Goal: Task Accomplishment & Management: Use online tool/utility

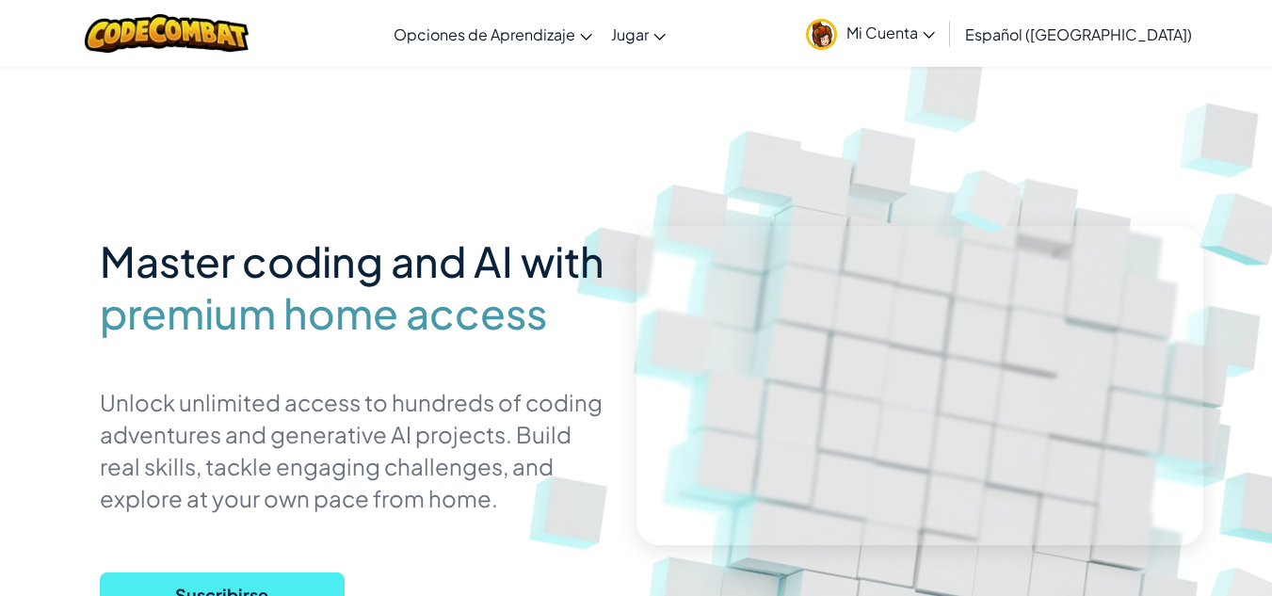
click at [896, 41] on span "Mi Cuenta" at bounding box center [890, 33] width 88 height 20
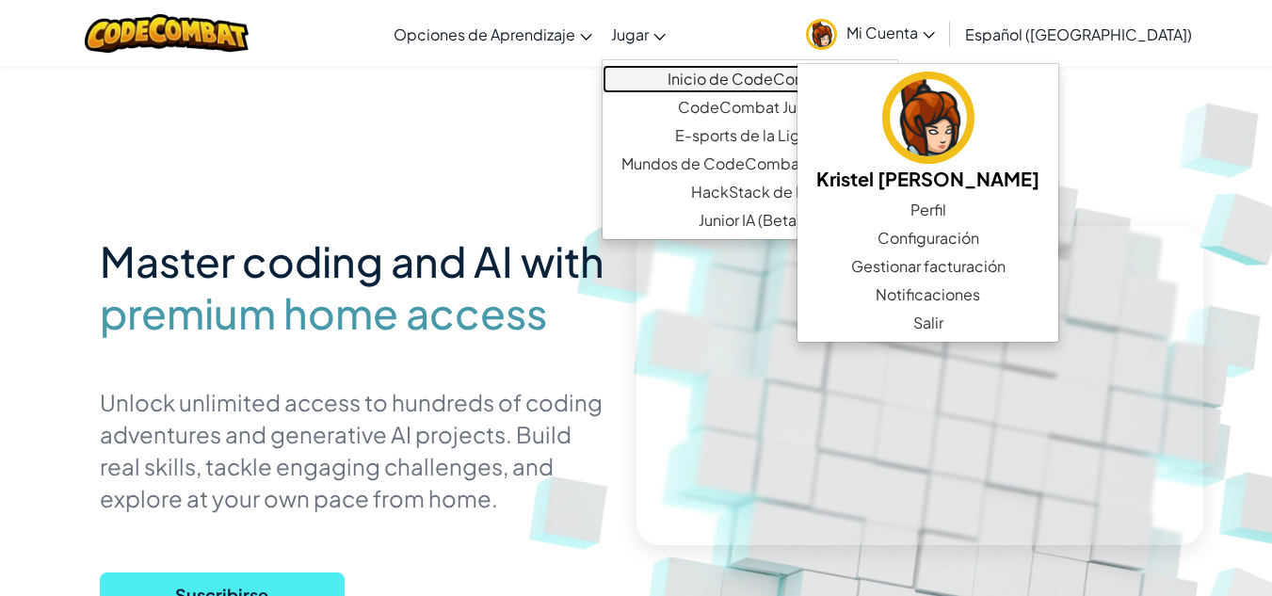
click at [732, 85] on link "Inicio de CodeCombat" at bounding box center [750, 79] width 295 height 28
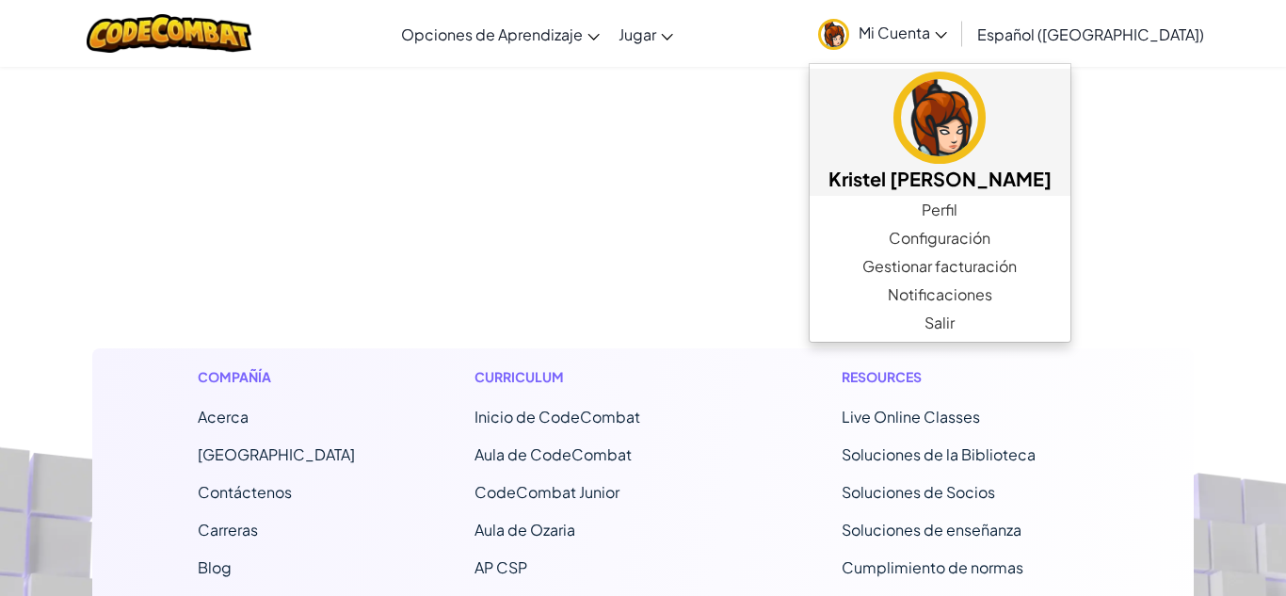
select select "es-419"
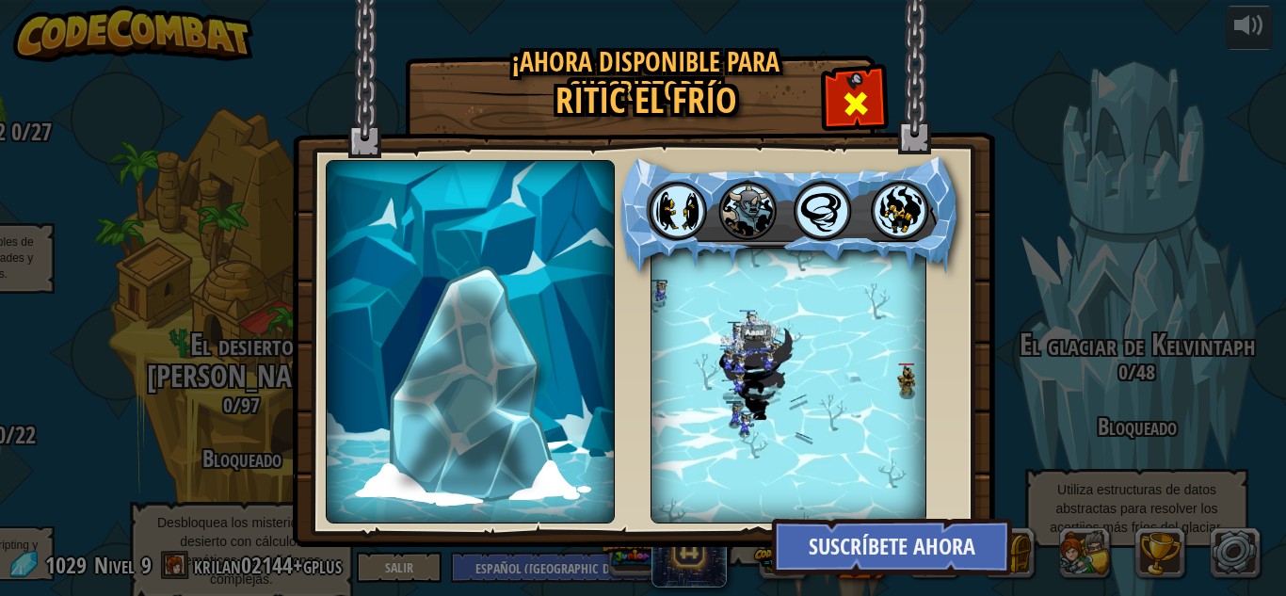
click at [849, 92] on span at bounding box center [856, 103] width 30 height 30
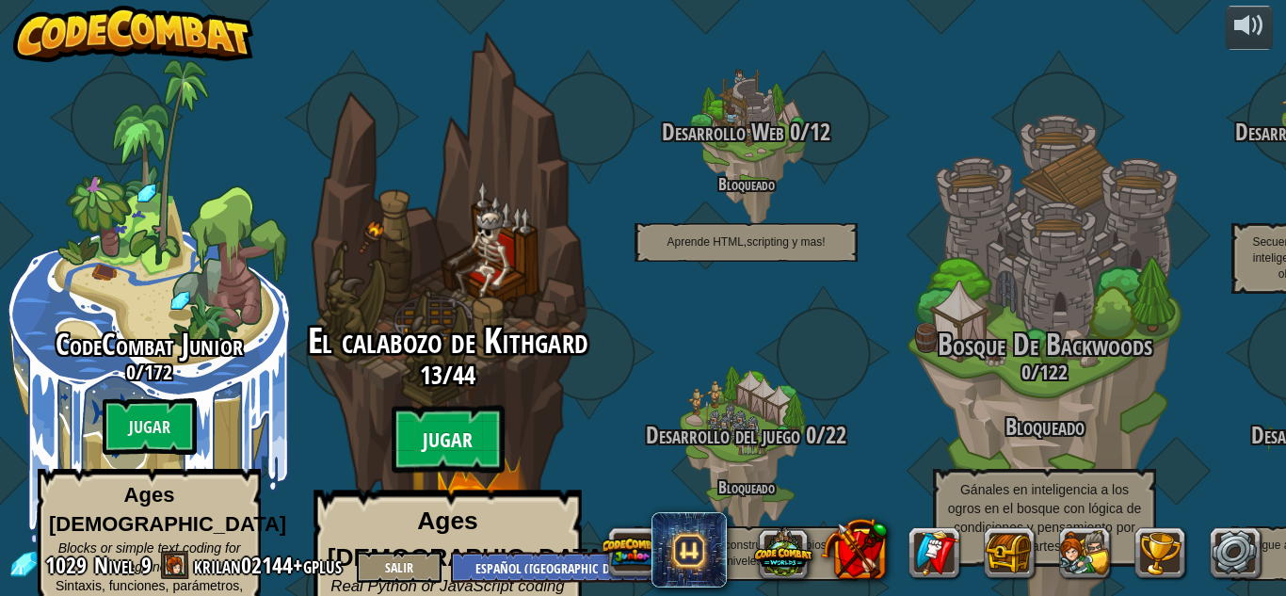
click at [460, 413] on btn "Jugar" at bounding box center [448, 440] width 113 height 68
select select "es-419"
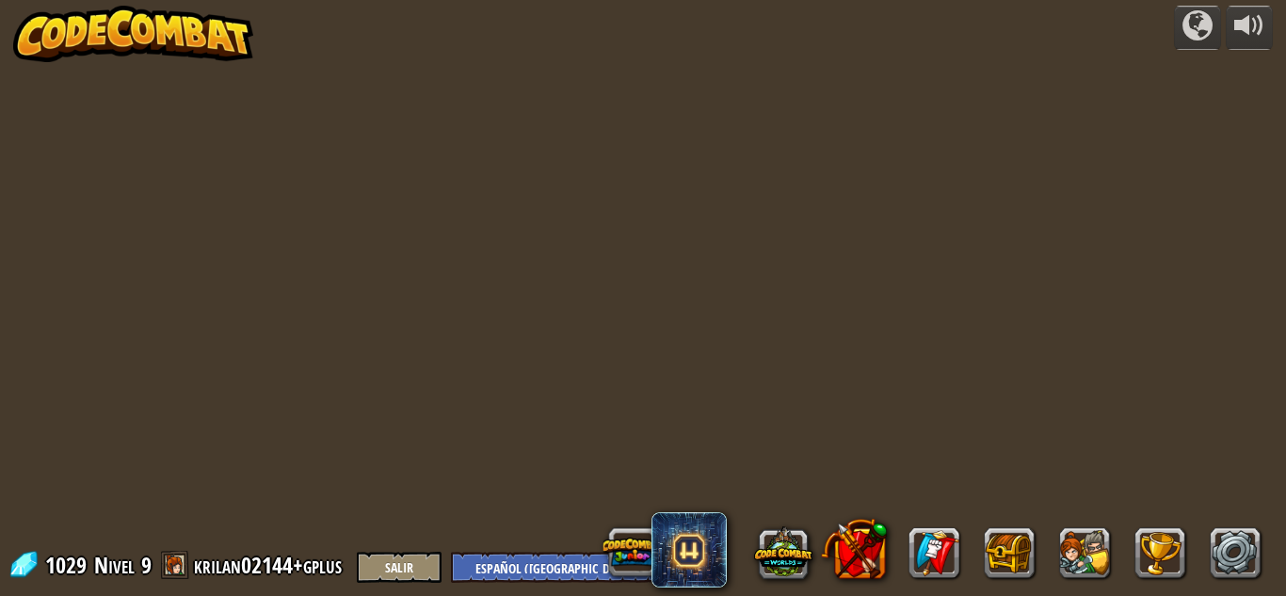
select select "es-419"
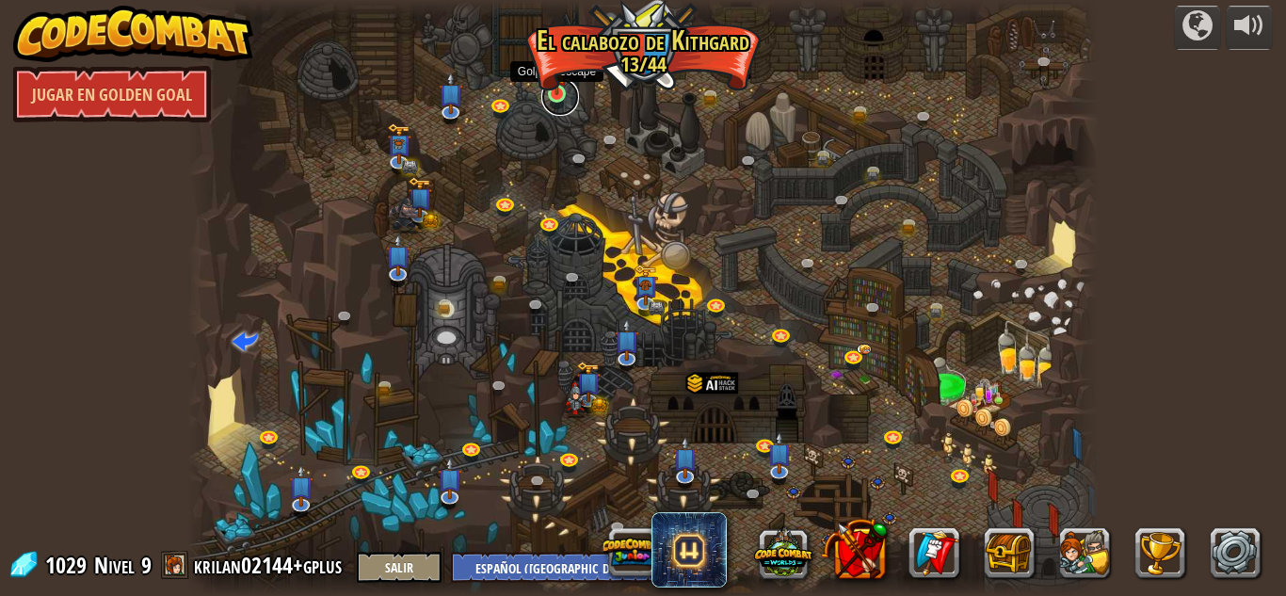
click at [559, 97] on link at bounding box center [560, 97] width 38 height 38
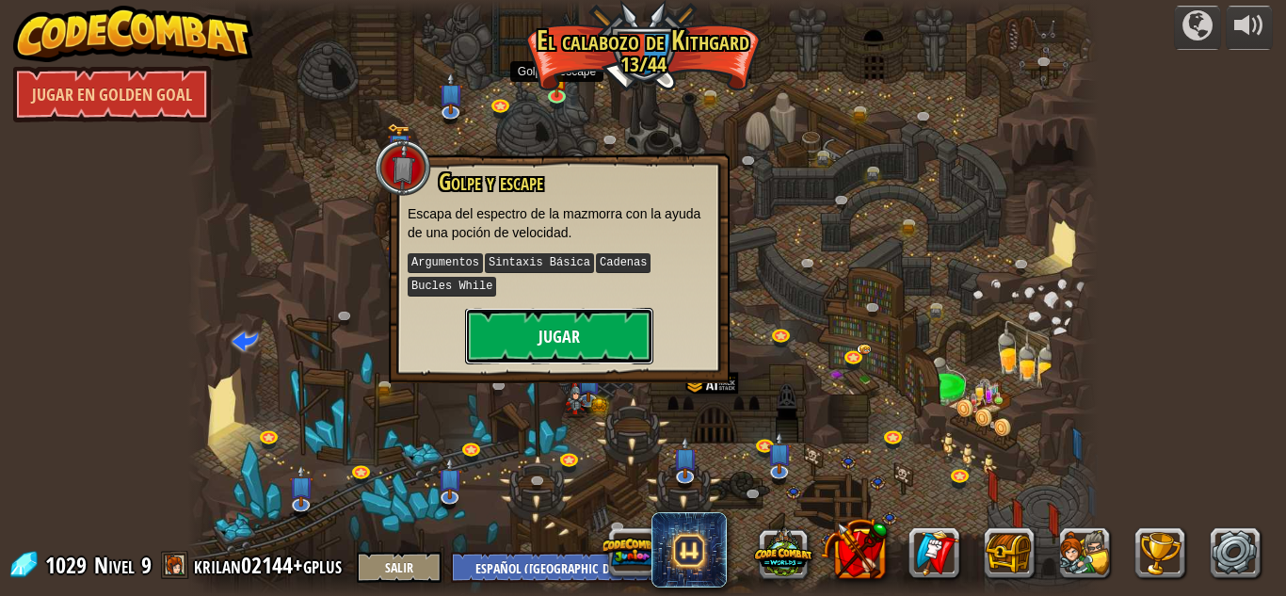
click at [551, 336] on button "Jugar" at bounding box center [559, 336] width 188 height 56
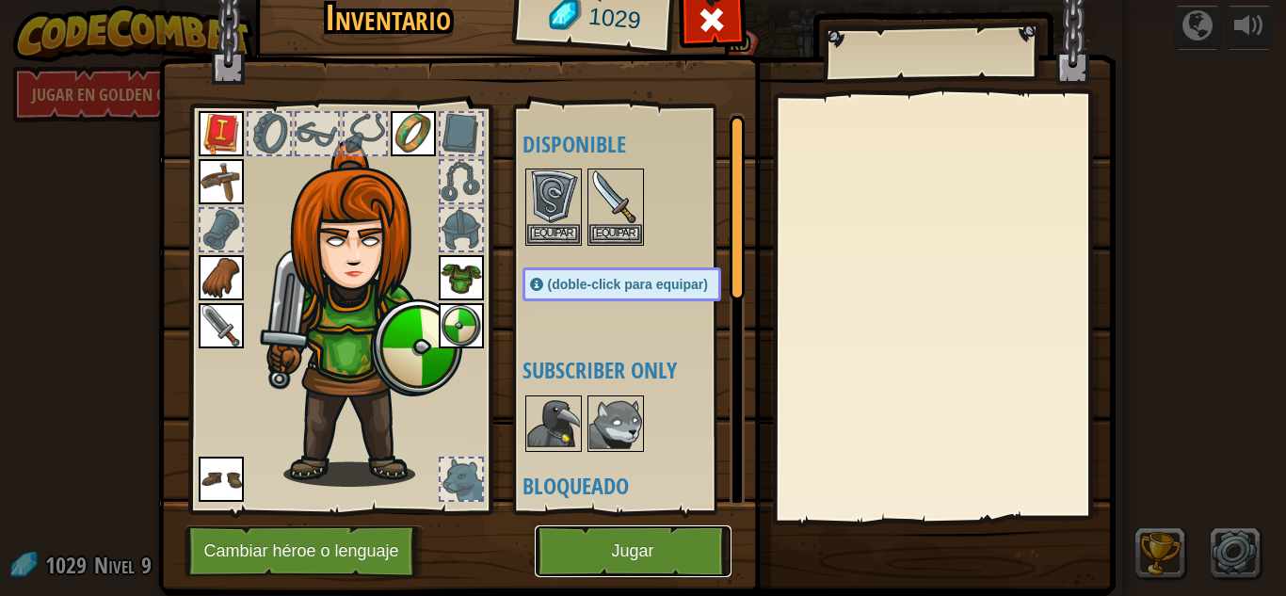
click at [595, 547] on button "Jugar" at bounding box center [633, 551] width 197 height 52
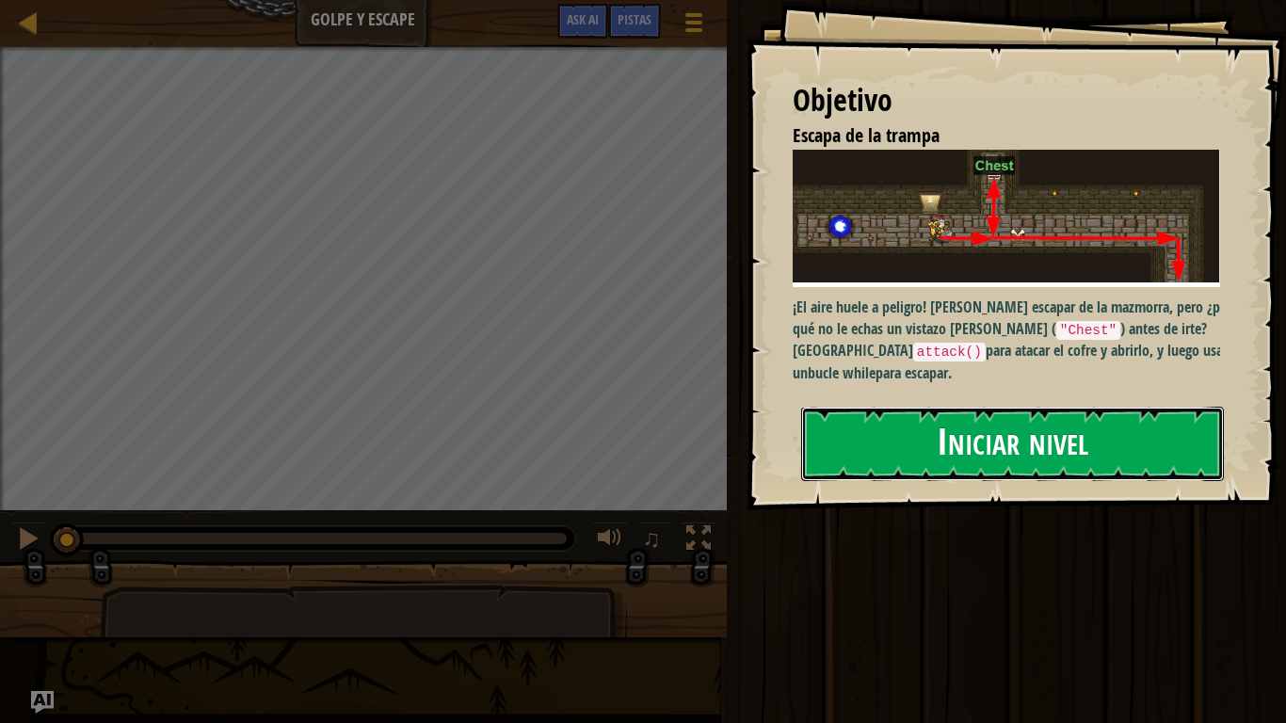
click at [928, 455] on button "Iniciar nivel" at bounding box center [1012, 444] width 423 height 74
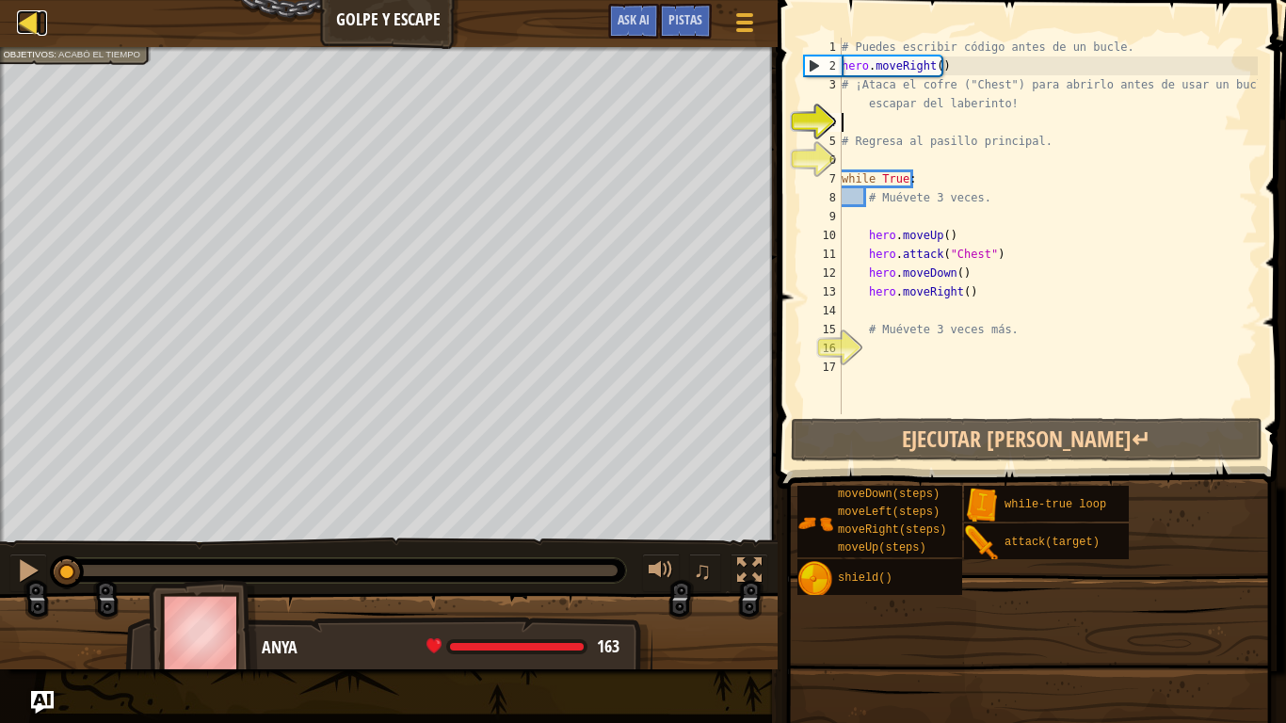
click at [33, 22] on div at bounding box center [29, 22] width 24 height 24
select select "es-419"
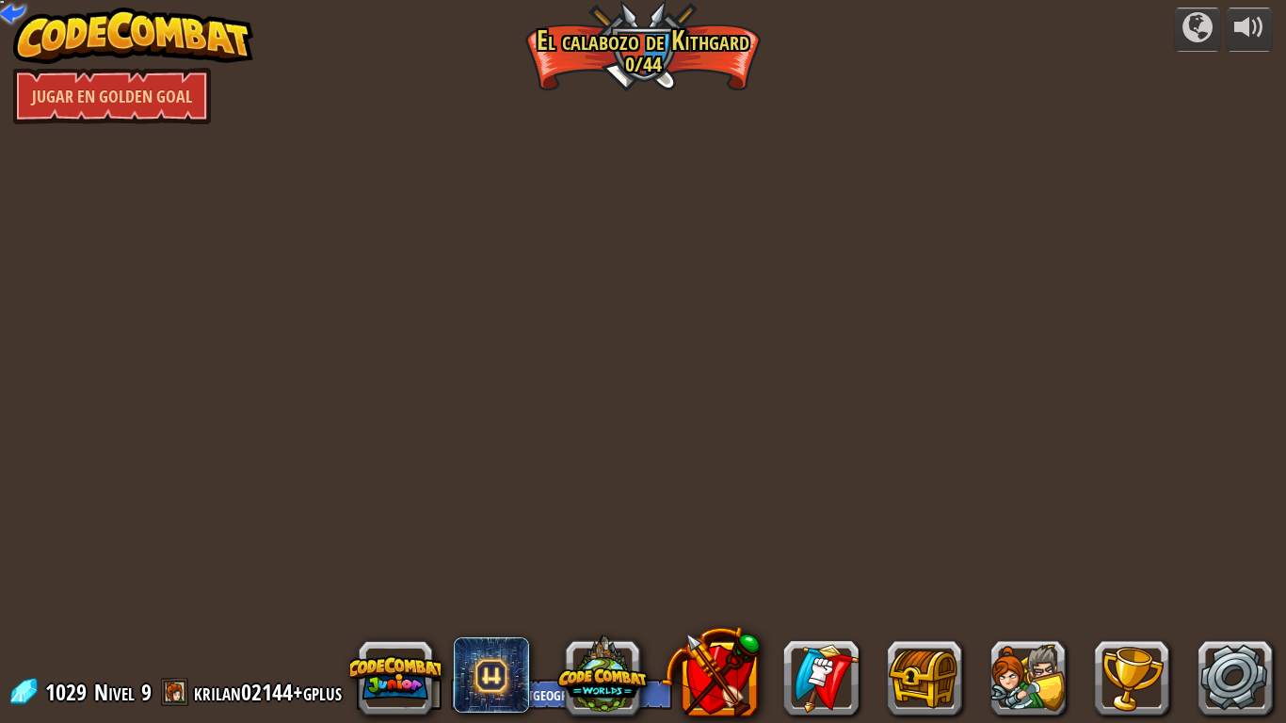
select select "es-419"
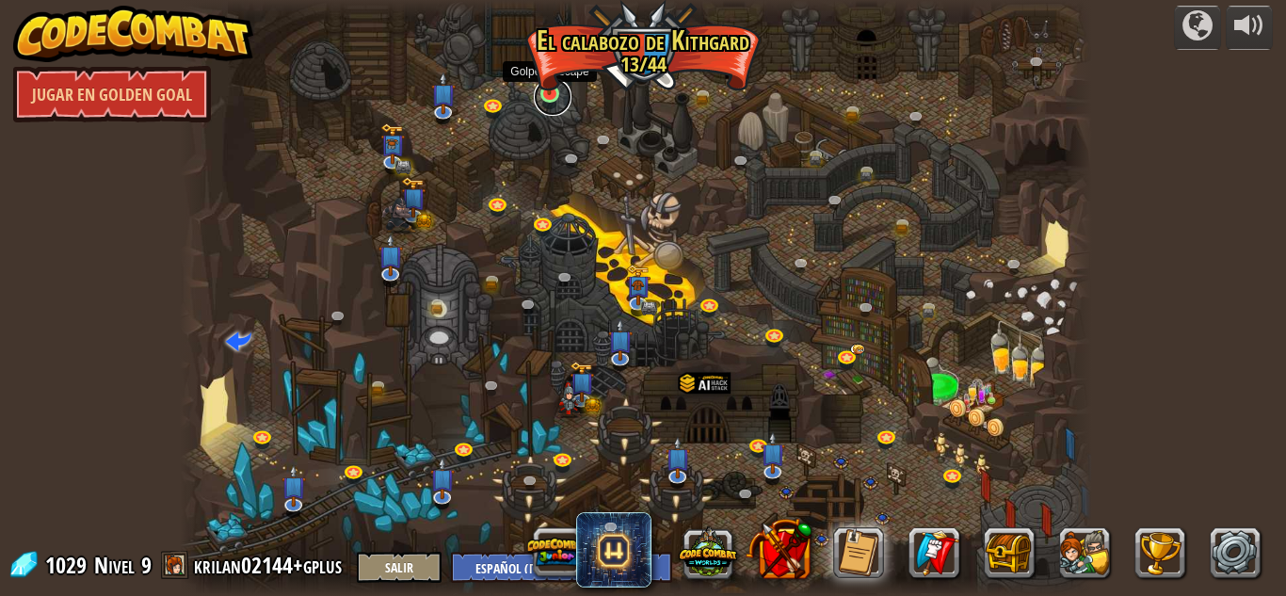
click at [552, 96] on link at bounding box center [553, 97] width 38 height 38
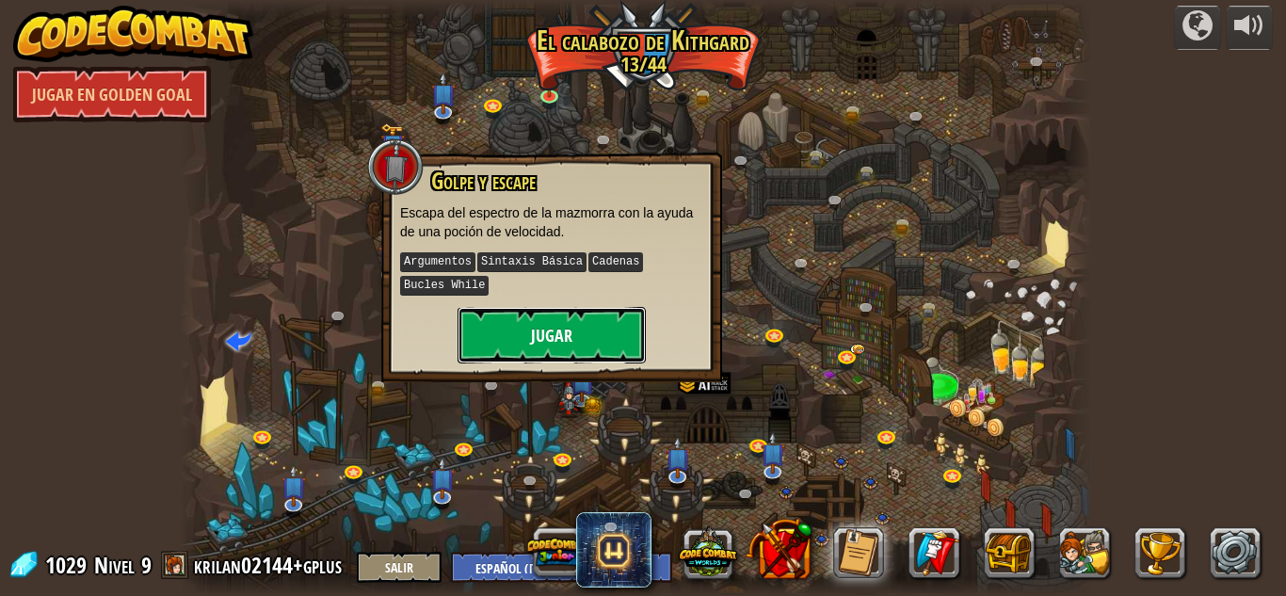
click at [598, 341] on button "Jugar" at bounding box center [552, 335] width 188 height 56
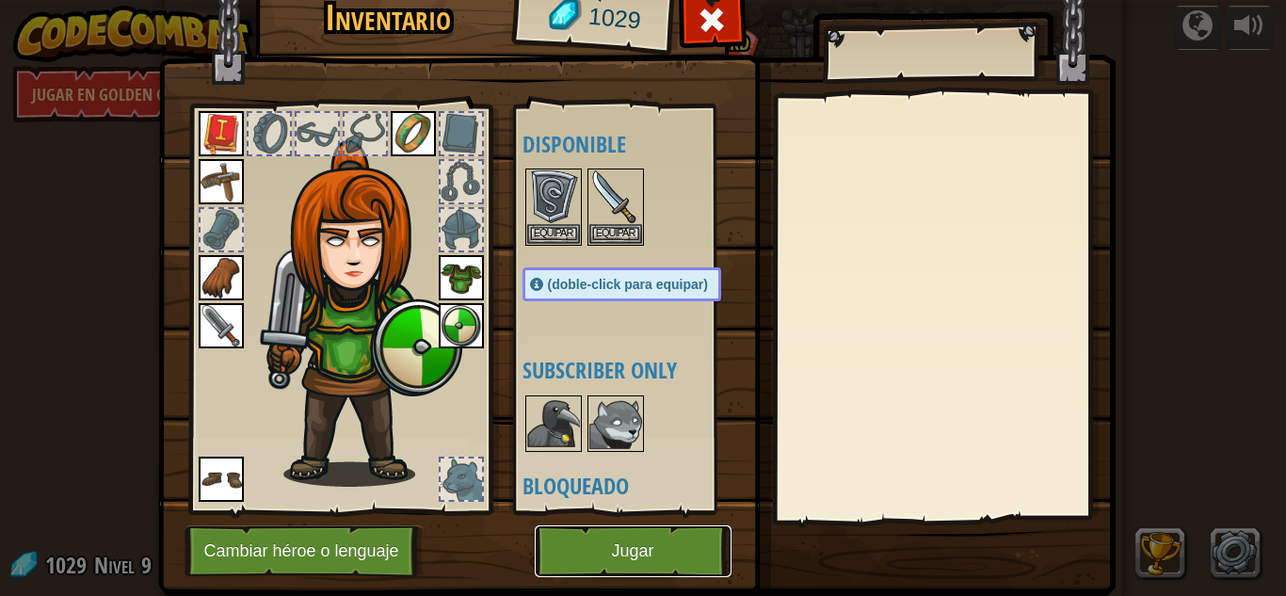
click at [587, 550] on button "Jugar" at bounding box center [633, 551] width 197 height 52
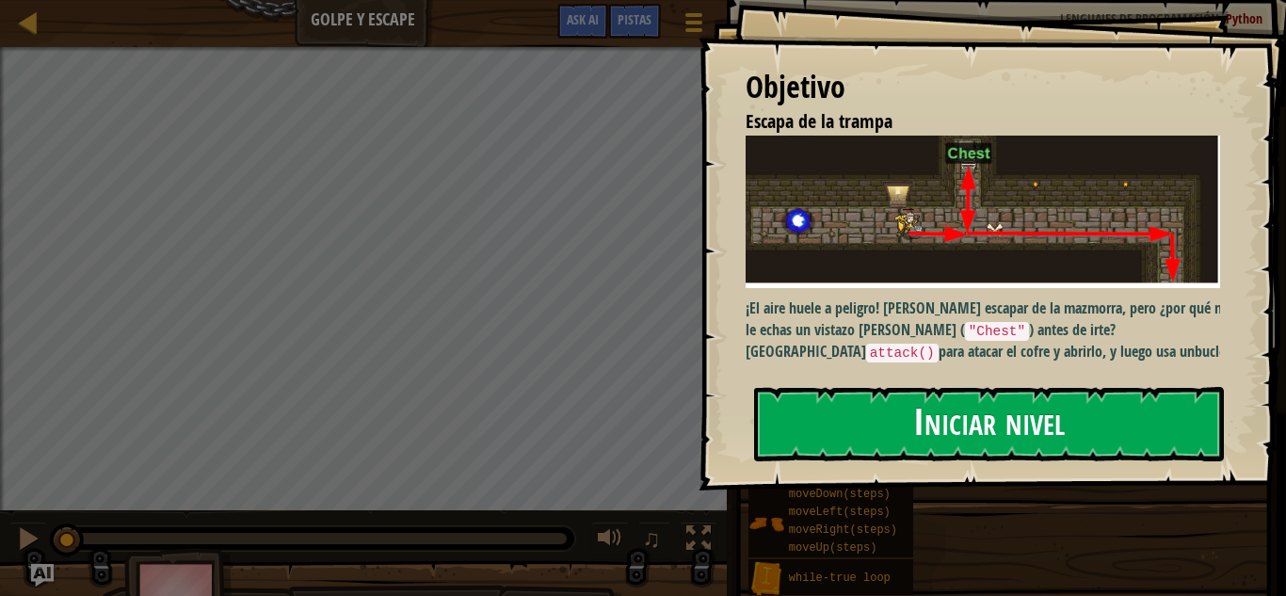
click at [910, 451] on button "Iniciar nivel" at bounding box center [989, 424] width 470 height 74
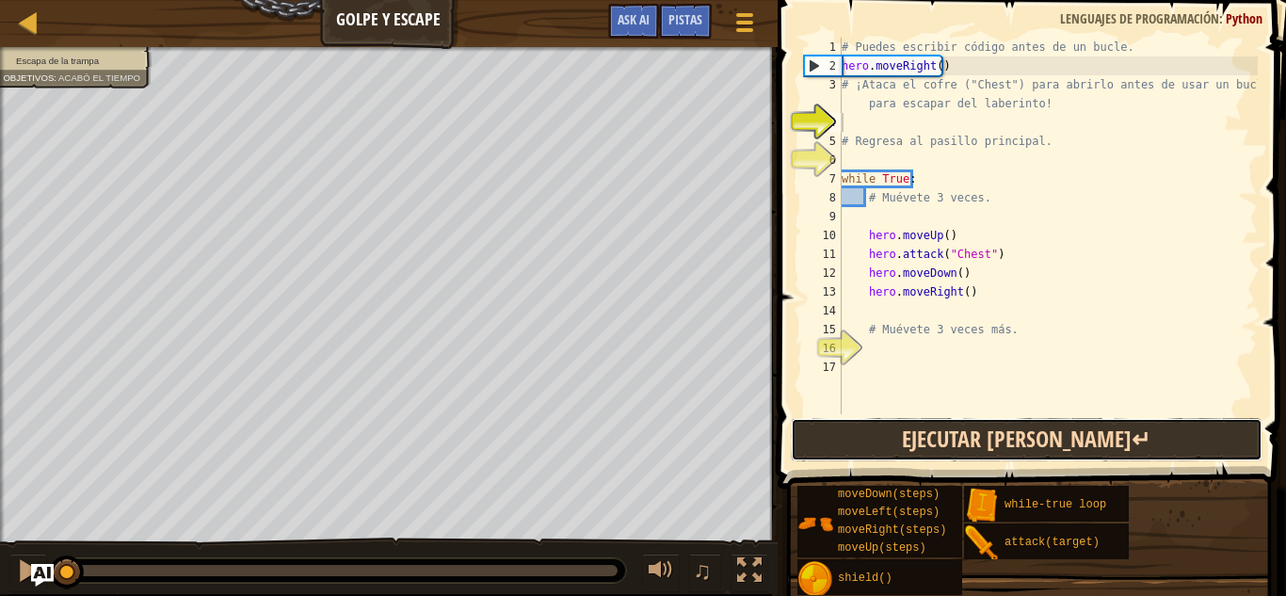
click at [910, 434] on button "Ejecutar ⇧↵" at bounding box center [1027, 439] width 472 height 43
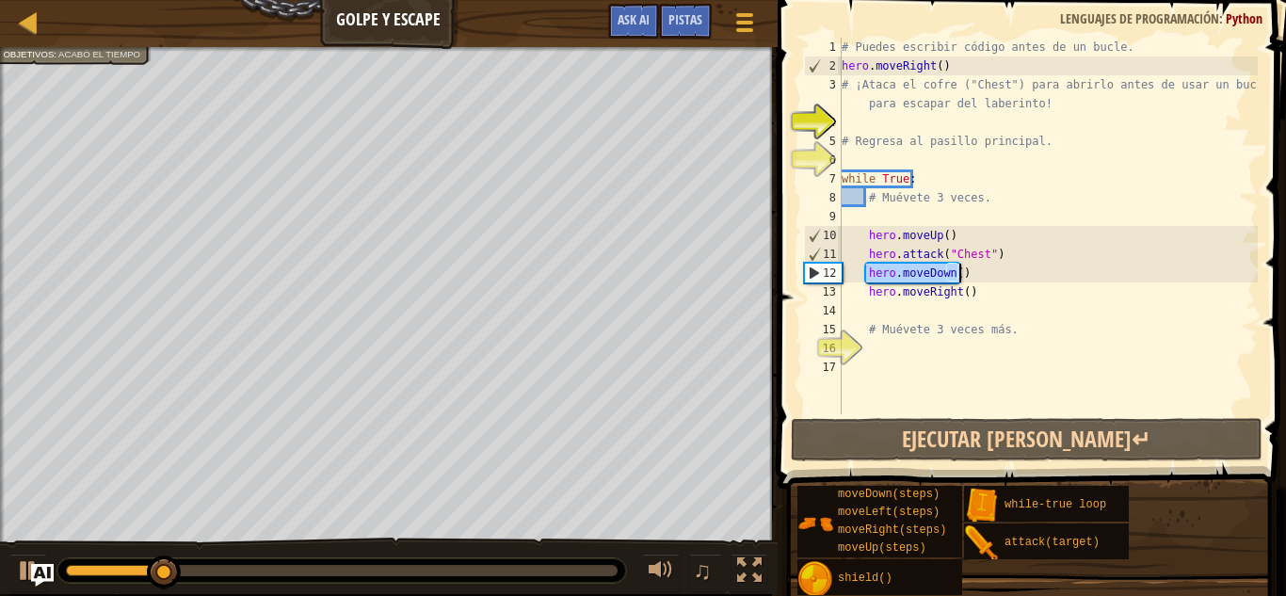
drag, startPoint x: 864, startPoint y: 271, endPoint x: 975, endPoint y: 268, distance: 111.1
click at [975, 268] on div "# Puedes escribir código antes de un bucle. hero . moveRight ( ) # ¡Ataca el co…" at bounding box center [1048, 245] width 420 height 414
type textarea "hero.moveDown()"
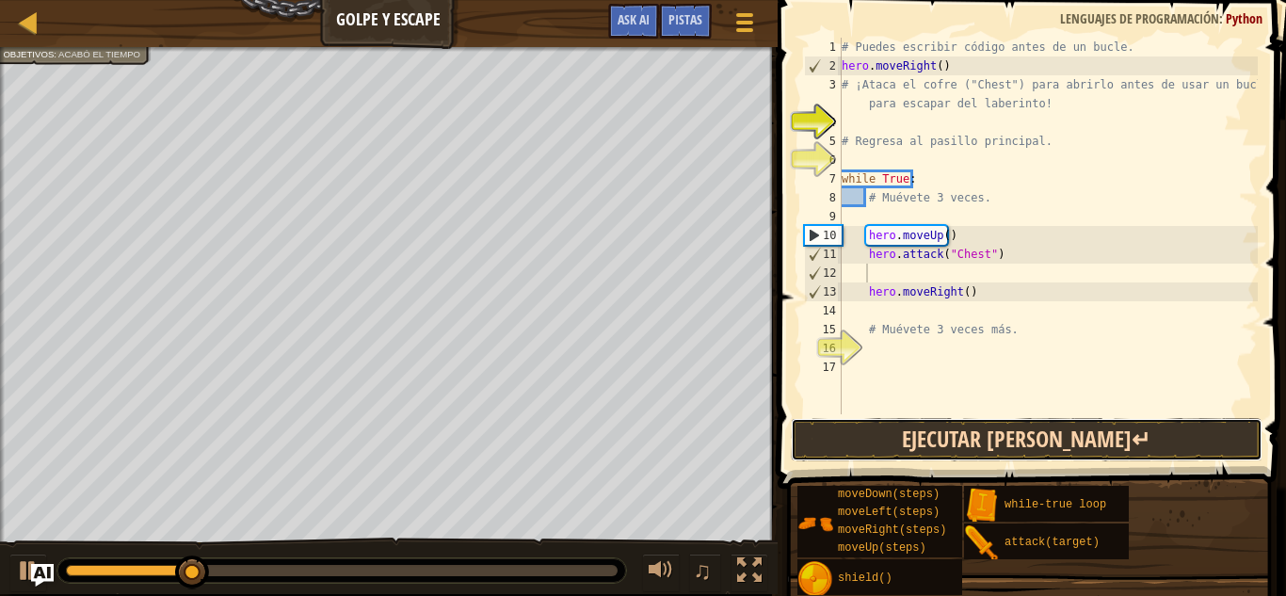
click at [856, 434] on button "Ejecutar ⇧↵" at bounding box center [1027, 439] width 472 height 43
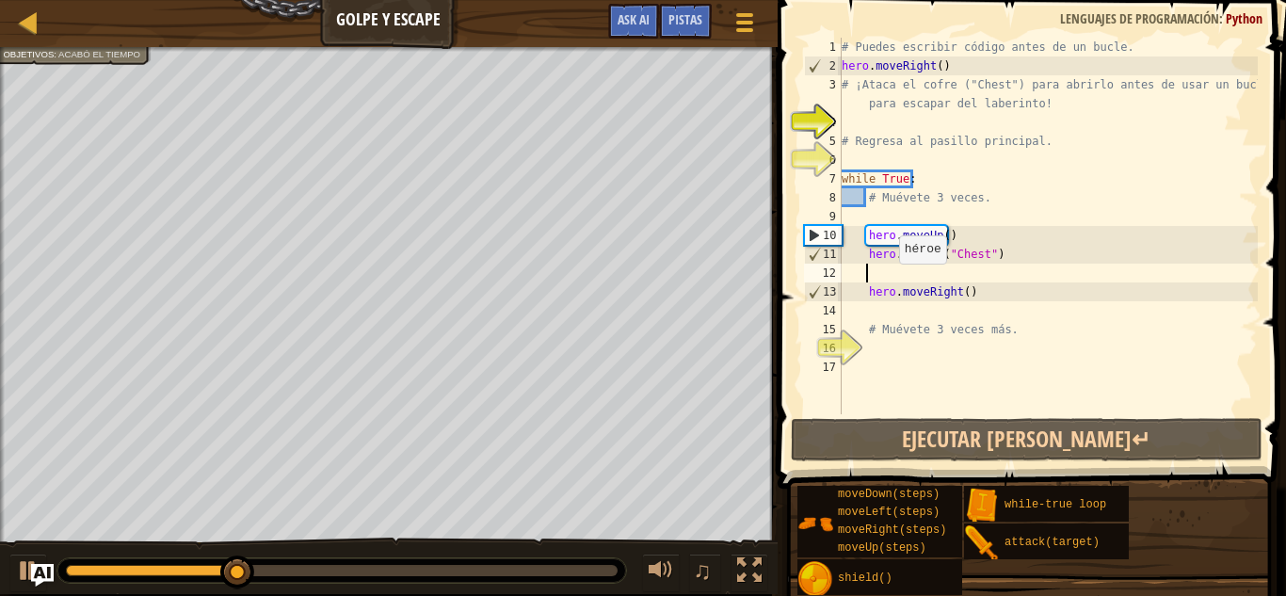
click at [892, 282] on div "# Puedes escribir código antes de un bucle. hero . moveRight ( ) # ¡Ataca el co…" at bounding box center [1048, 245] width 420 height 414
click at [933, 257] on div "# Puedes escribir código antes de un bucle. hero . moveRight ( ) # ¡Ataca el co…" at bounding box center [1048, 245] width 420 height 414
type textarea "hero.attack("Chest")"
click at [875, 273] on div "# Puedes escribir código antes de un bucle. hero . moveRight ( ) # ¡Ataca el co…" at bounding box center [1048, 245] width 420 height 414
type textarea "g"
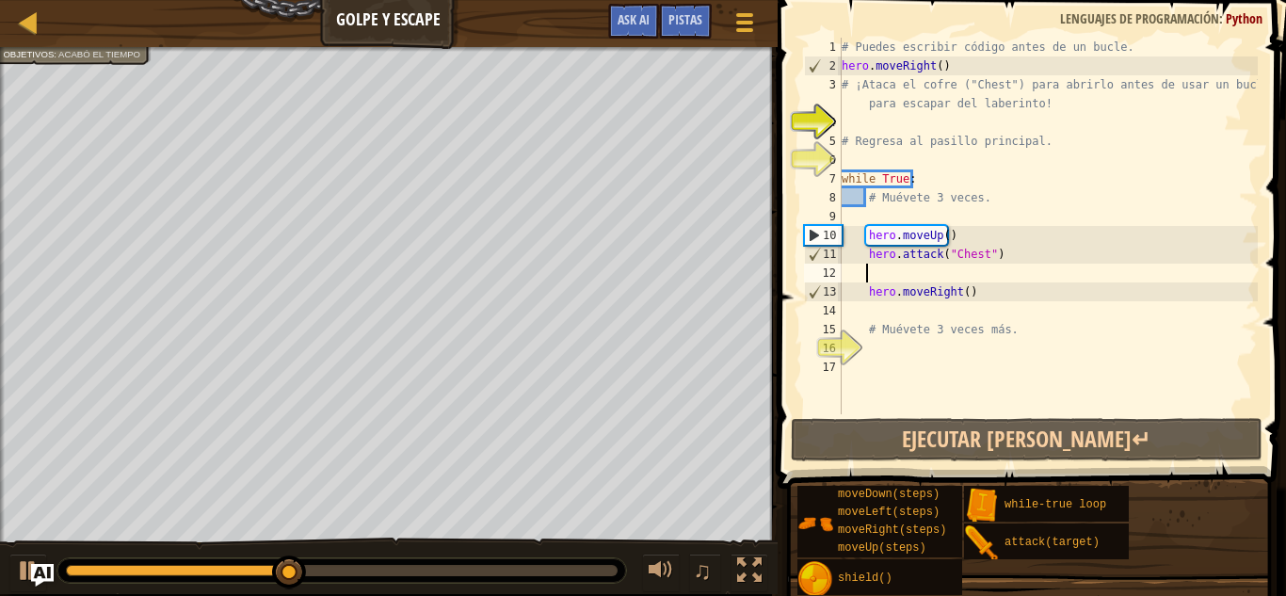
scroll to position [8, 1]
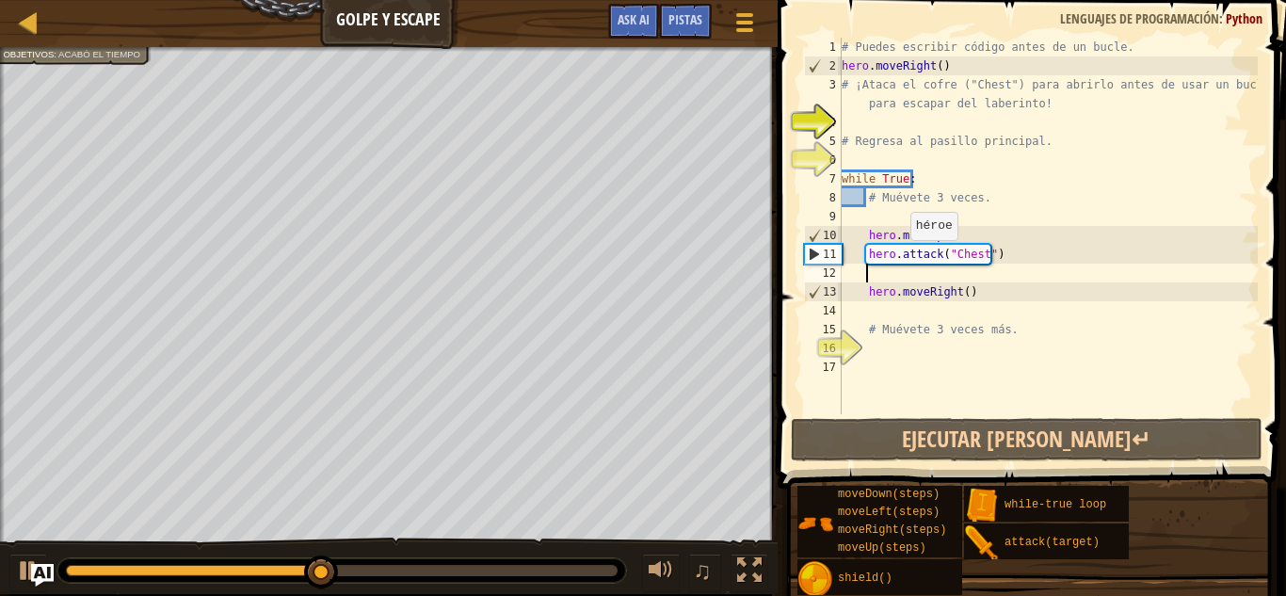
type textarea "h"
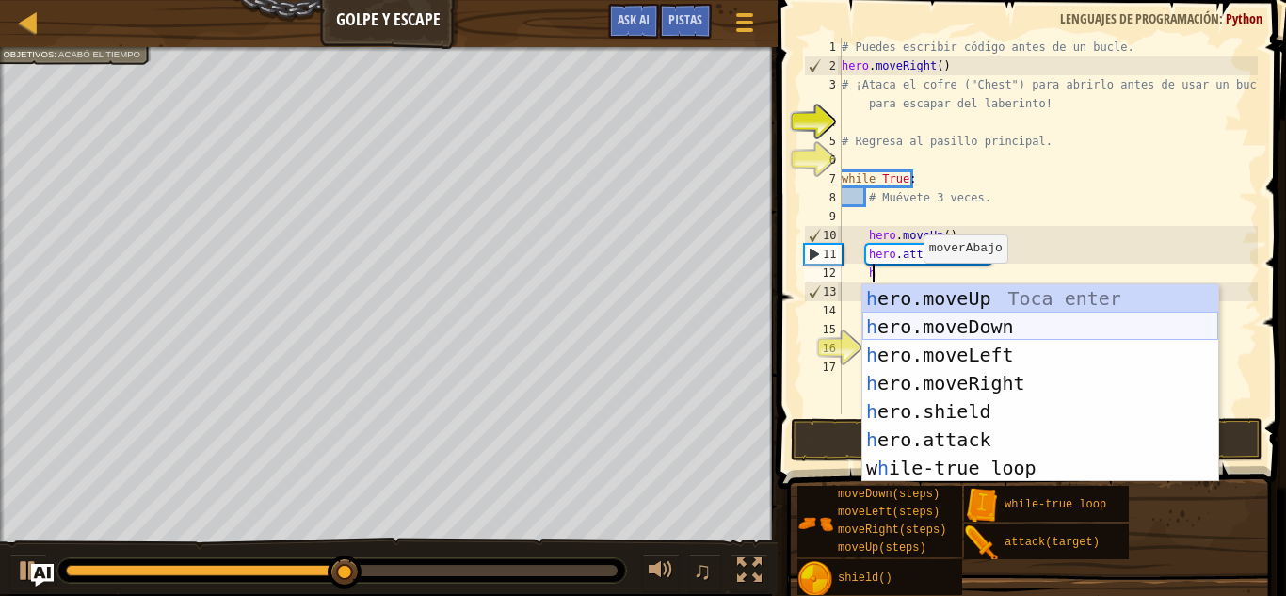
click at [946, 317] on div "h ero.moveUp Toca enter h ero.moveDown Toca enter h ero.moveLeft Toca enter h e…" at bounding box center [1040, 411] width 356 height 254
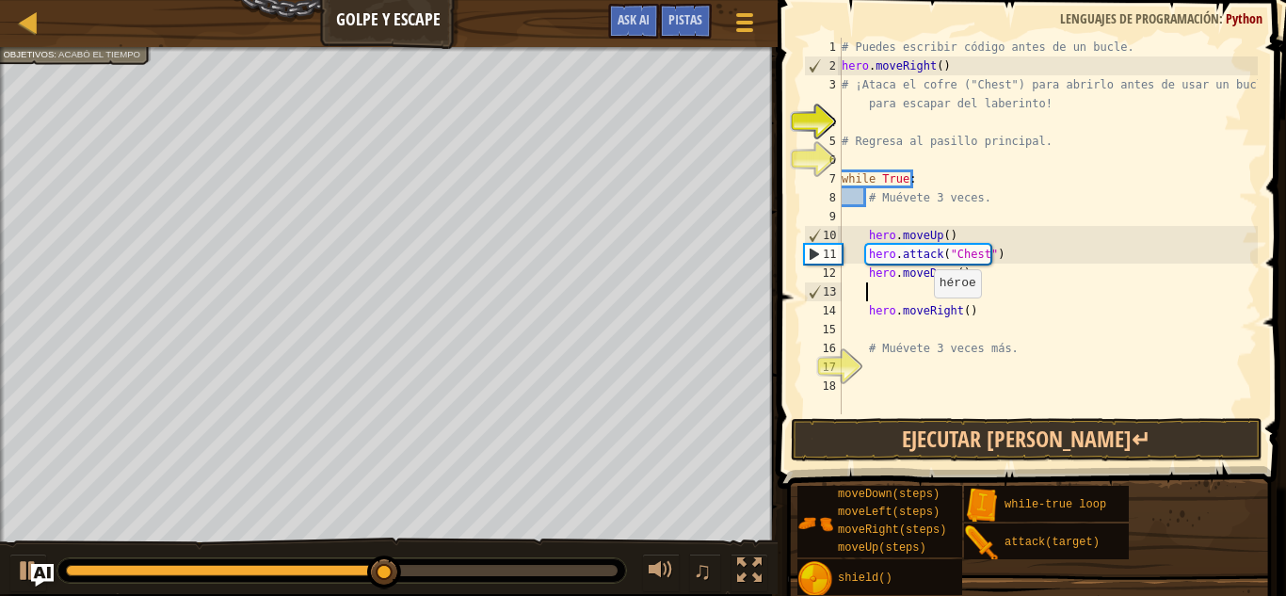
scroll to position [8, 0]
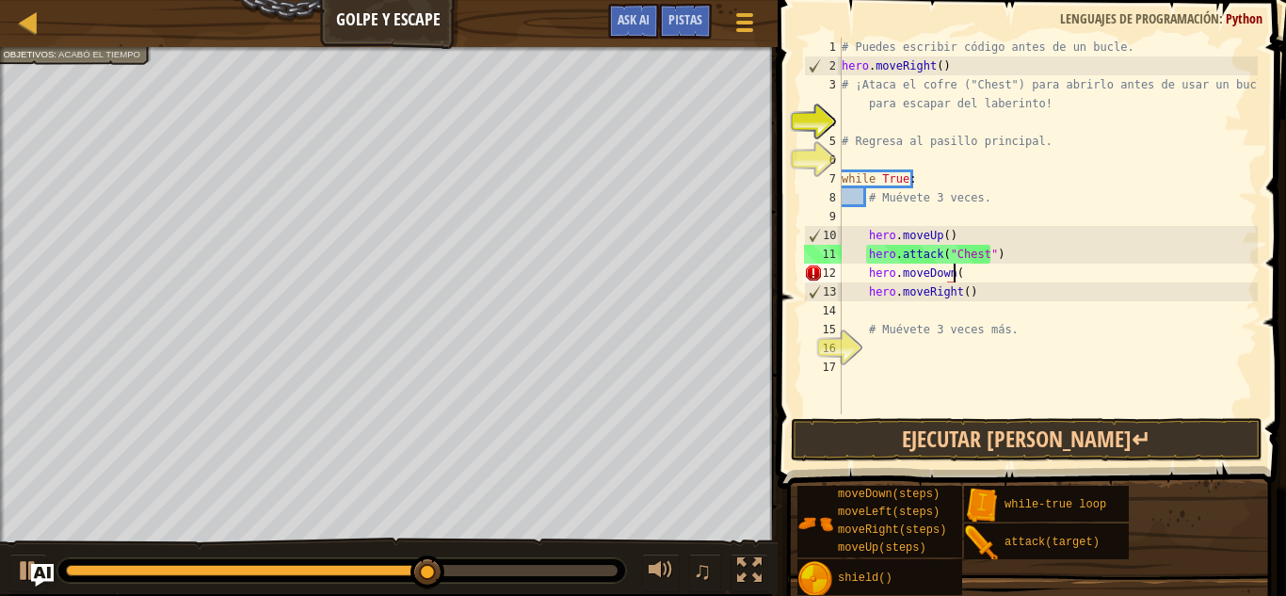
click at [973, 277] on div "# Puedes escribir código antes de un bucle. hero . moveRight ( ) # ¡Ataca el co…" at bounding box center [1048, 245] width 420 height 414
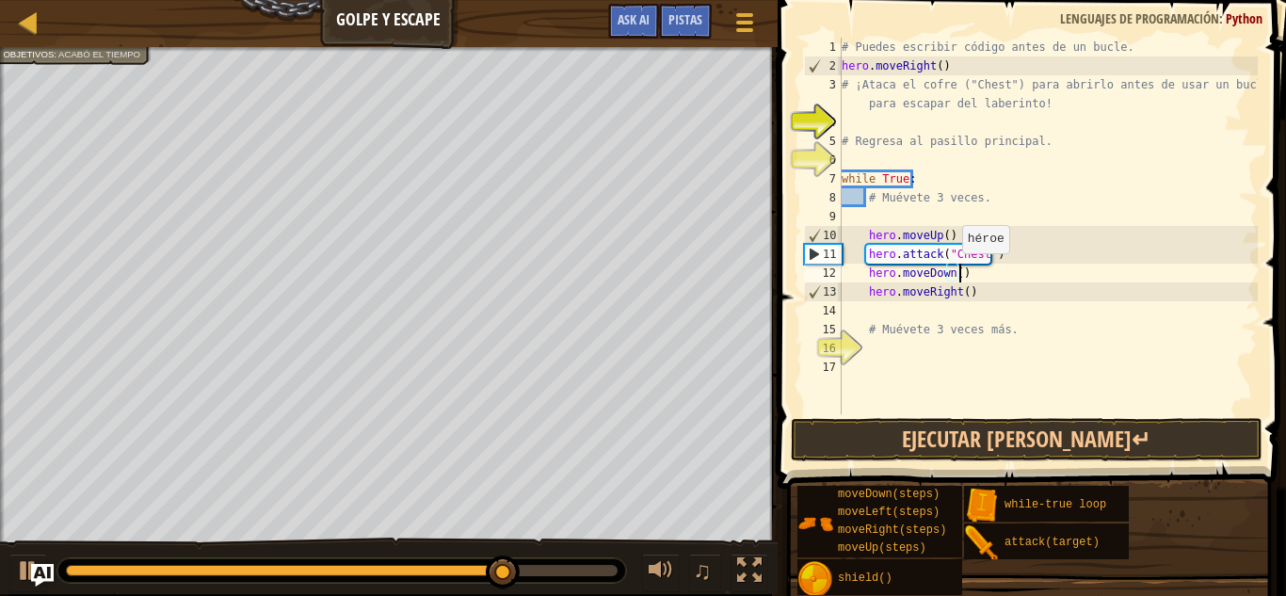
click at [953, 272] on div "# Puedes escribir código antes de un bucle. hero . moveRight ( ) # ¡Ataca el co…" at bounding box center [1048, 245] width 420 height 414
type textarea "hero.moveDown()"
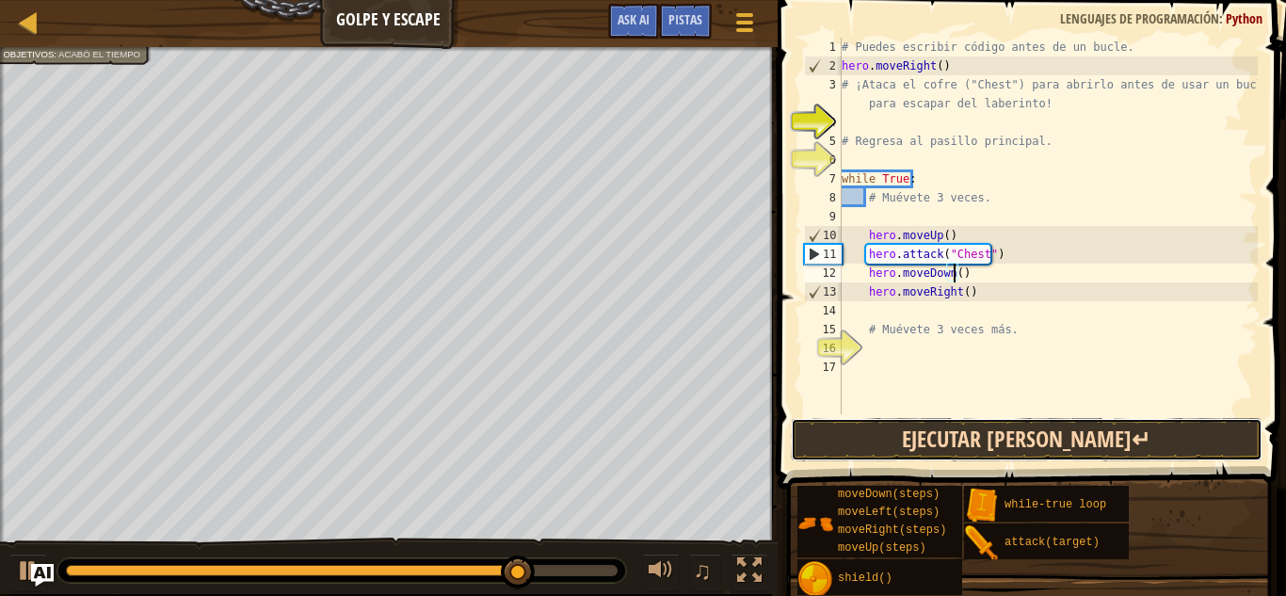
click at [978, 435] on button "Ejecutar ⇧↵" at bounding box center [1027, 439] width 472 height 43
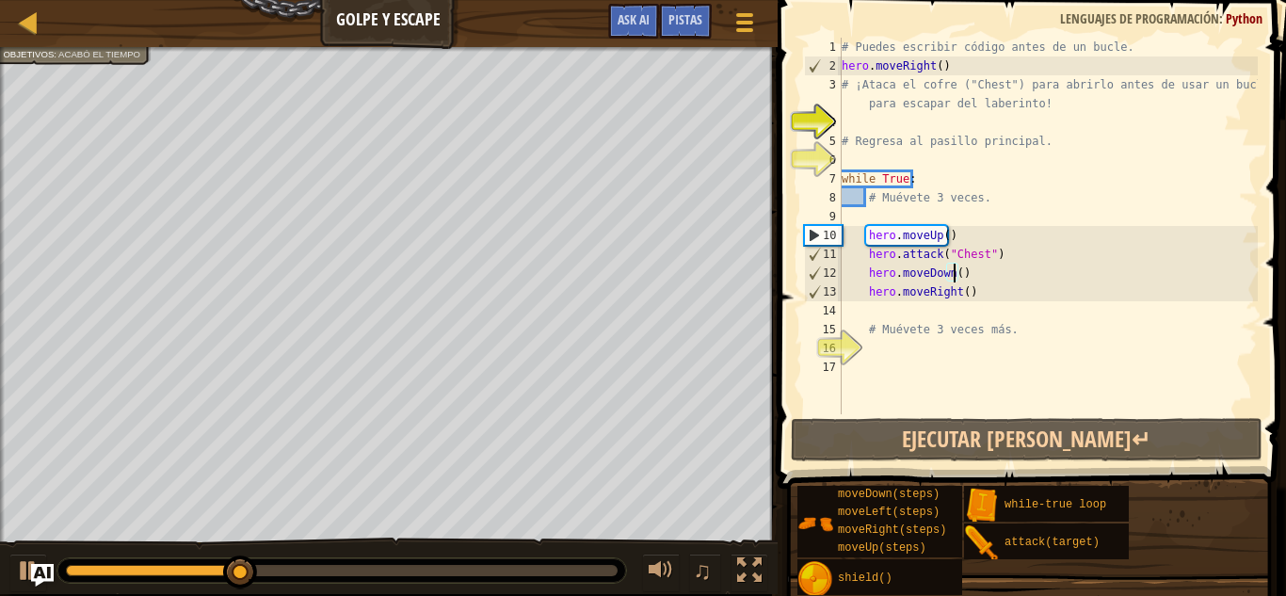
click at [874, 319] on div "# Puedes escribir código antes de un bucle. hero . moveRight ( ) # ¡Ataca el co…" at bounding box center [1048, 245] width 420 height 414
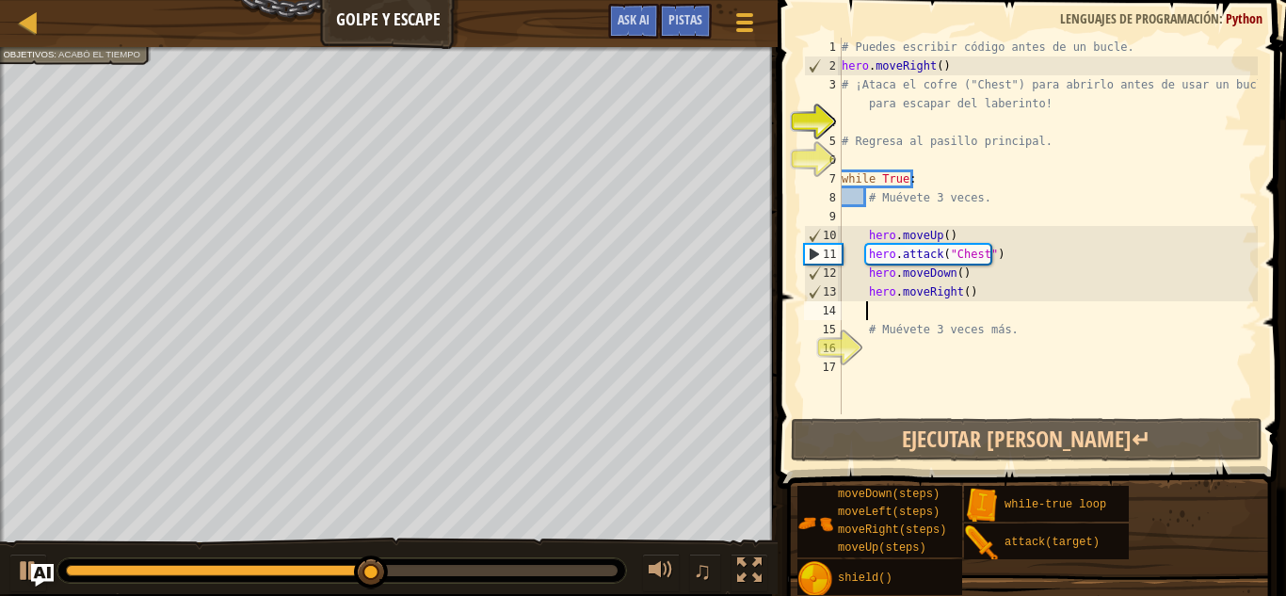
type textarea "h"
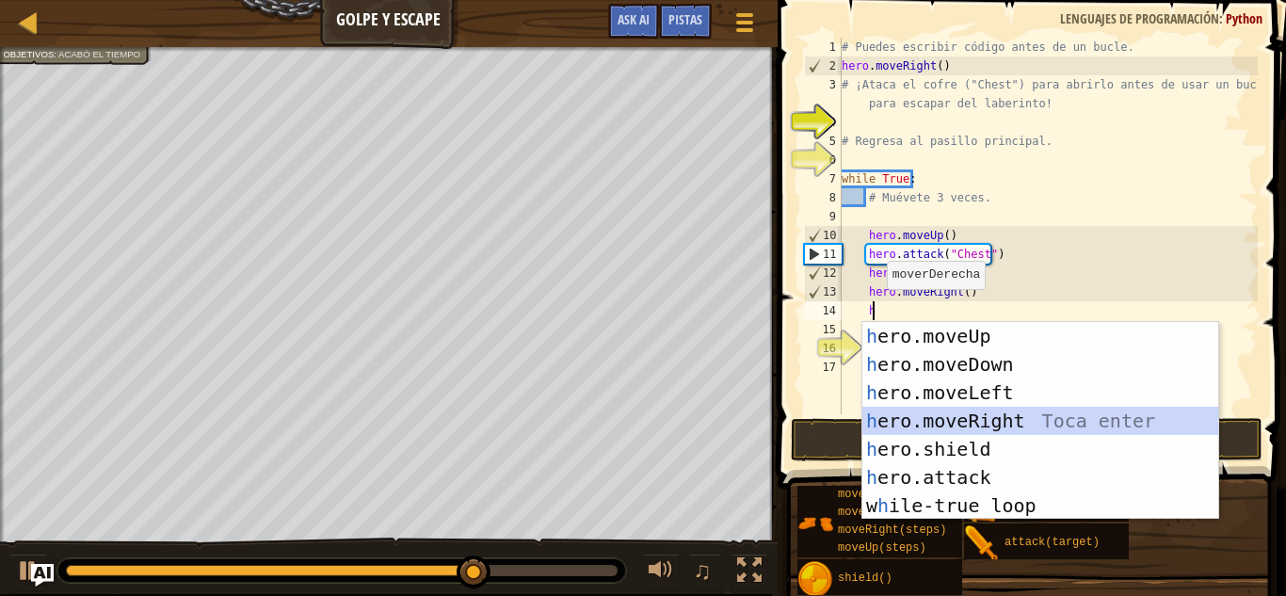
click at [953, 422] on div "h ero.moveUp Toca enter h ero.moveDown Toca enter h ero.moveLeft Toca enter h e…" at bounding box center [1040, 449] width 356 height 254
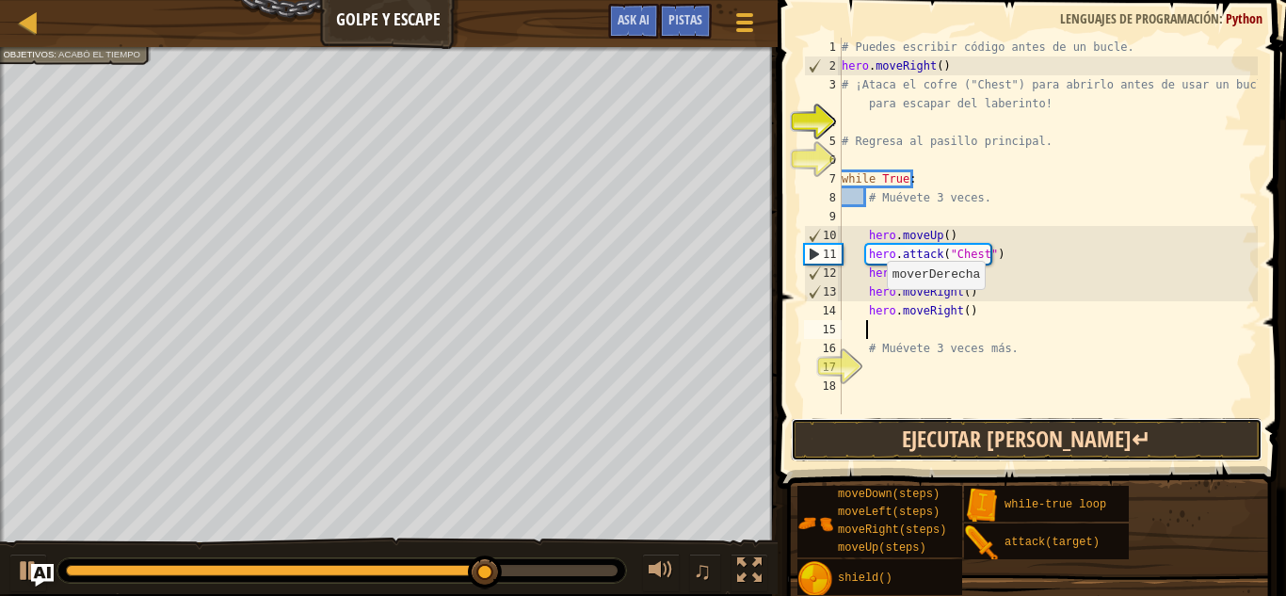
click at [931, 430] on button "Ejecutar ⇧↵" at bounding box center [1027, 439] width 472 height 43
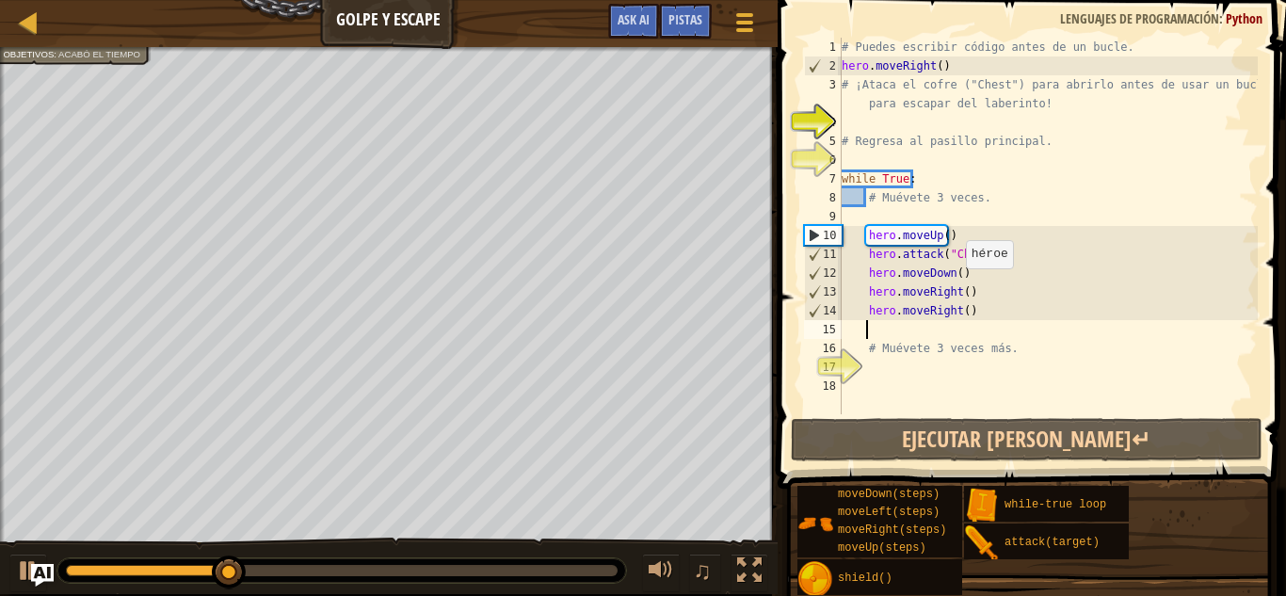
click at [957, 287] on div "# Puedes escribir código antes de un bucle. hero . moveRight ( ) # ¡Ataca el co…" at bounding box center [1048, 245] width 420 height 414
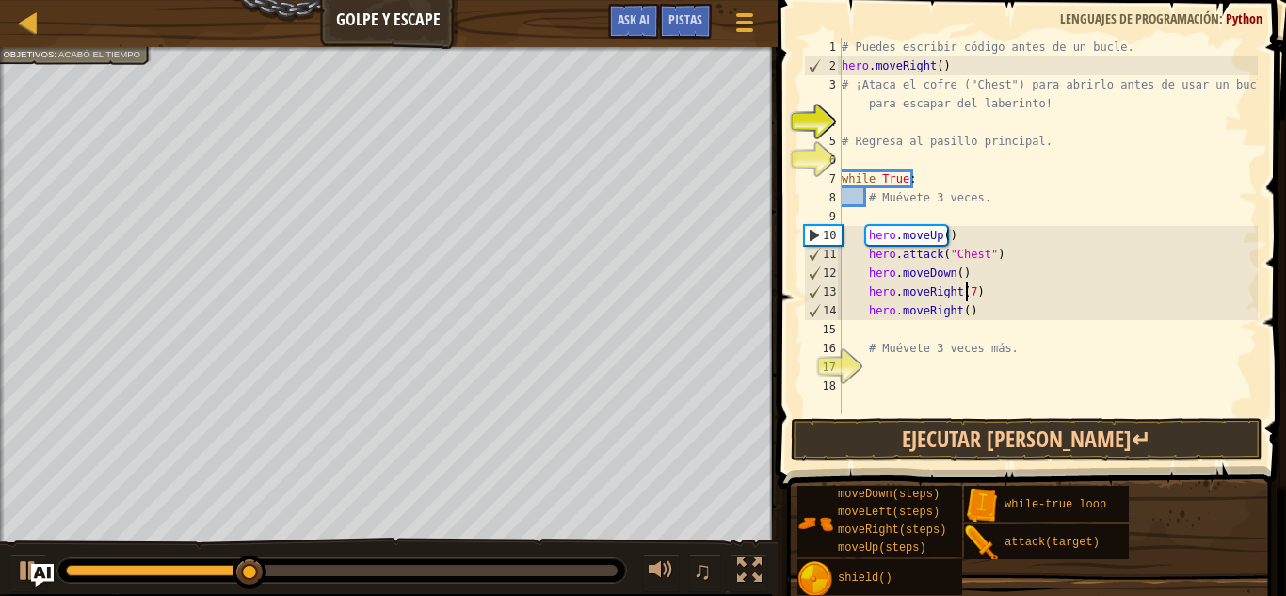
scroll to position [8, 9]
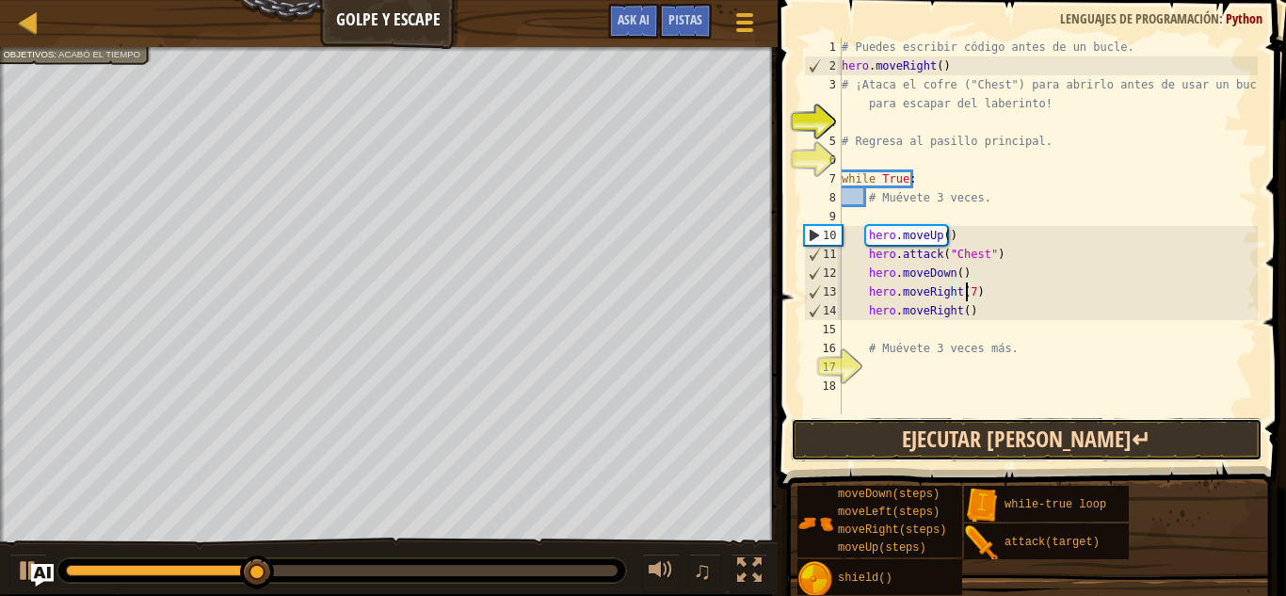
click at [929, 428] on button "Ejecutar ⇧↵" at bounding box center [1027, 439] width 472 height 43
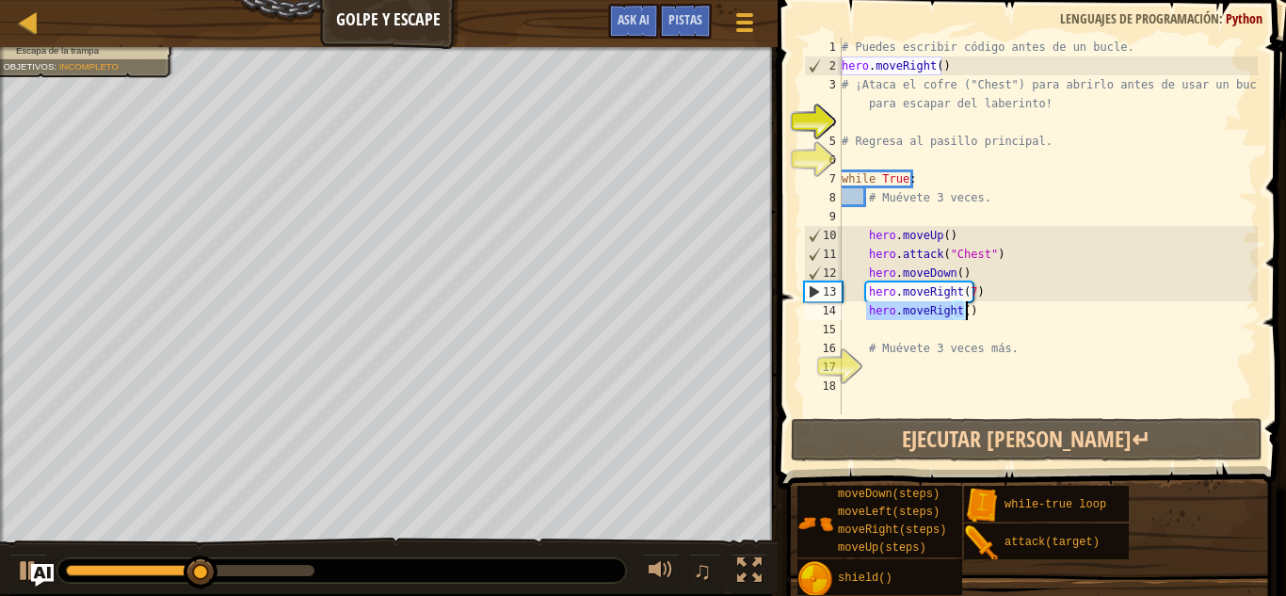
drag, startPoint x: 887, startPoint y: 316, endPoint x: 1004, endPoint y: 318, distance: 116.8
click at [1004, 318] on div "# Puedes escribir código antes de un bucle. hero . moveRight ( ) # ¡Ataca el co…" at bounding box center [1048, 245] width 420 height 414
type textarea "hero.moveRight()"
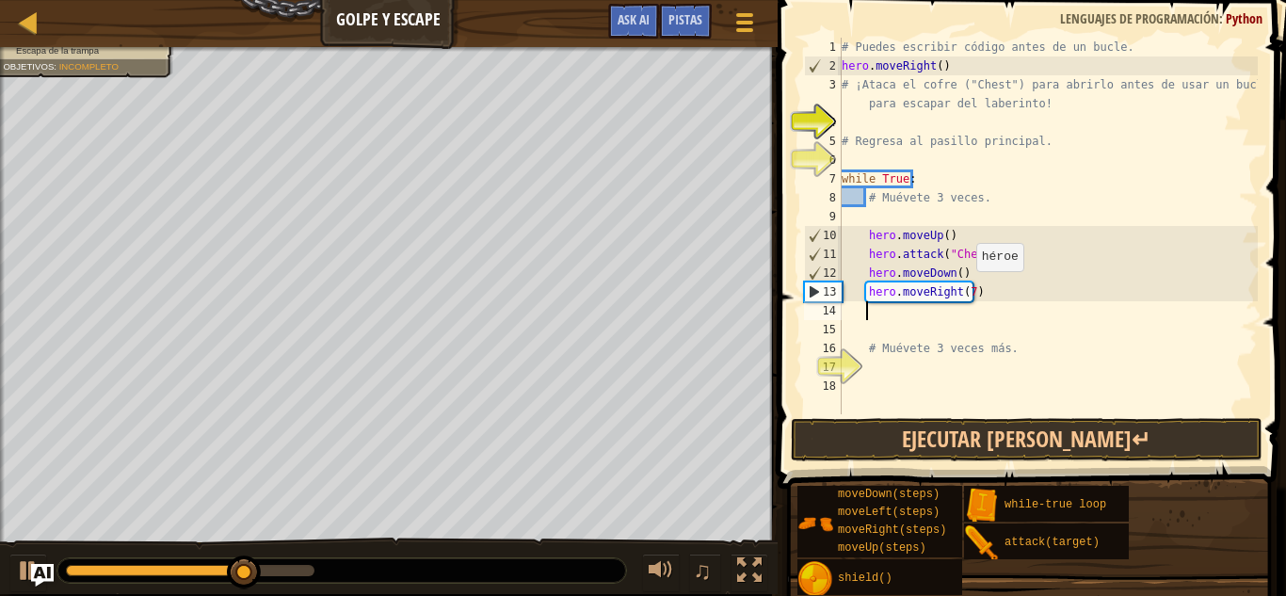
click at [968, 290] on div "# Puedes escribir código antes de un bucle. hero . moveRight ( ) # ¡Ataca el co…" at bounding box center [1048, 245] width 420 height 414
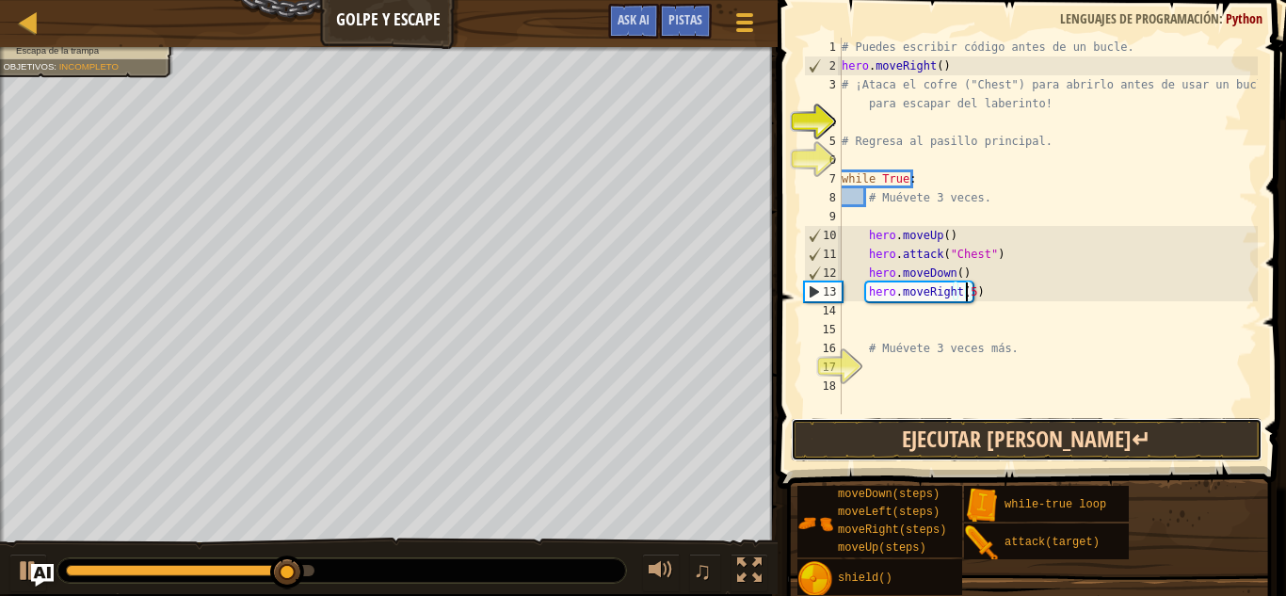
click at [871, 435] on button "Ejecutar ⇧↵" at bounding box center [1027, 439] width 472 height 43
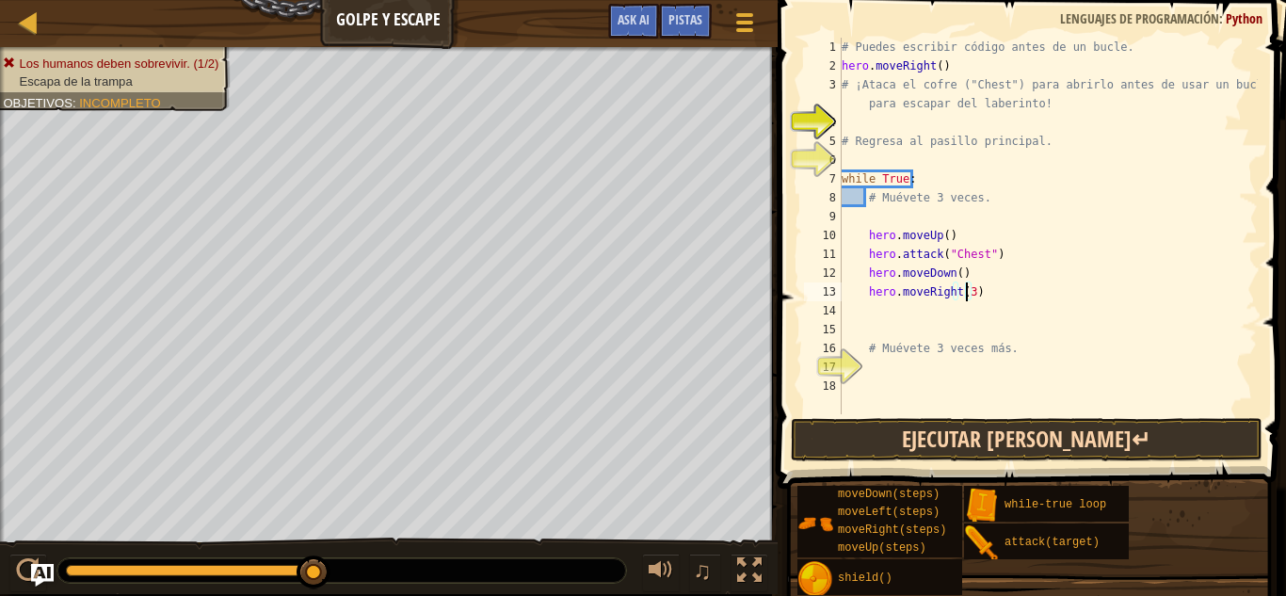
type textarea "hero.moveRight(3)"
click at [920, 437] on button "Ejecutar ⇧↵" at bounding box center [1027, 439] width 472 height 43
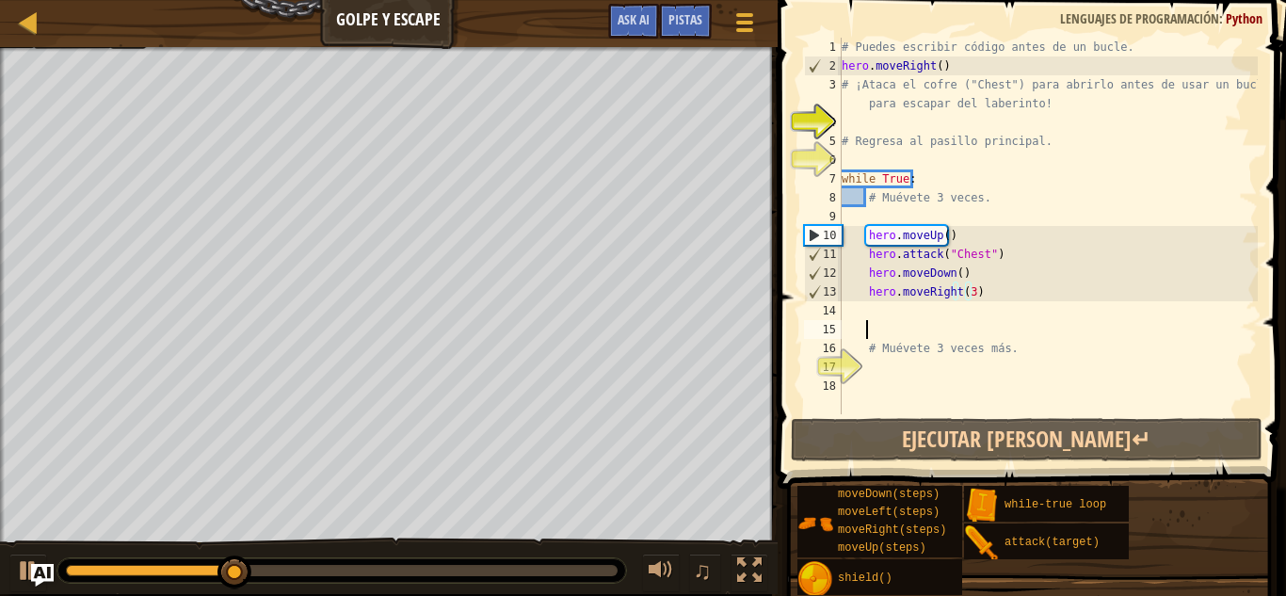
click at [966, 320] on div "# Puedes escribir código antes de un bucle. hero . moveRight ( ) # ¡Ataca el co…" at bounding box center [1048, 245] width 420 height 414
click at [944, 313] on div "# Puedes escribir código antes de un bucle. hero . moveRight ( ) # ¡Ataca el co…" at bounding box center [1048, 245] width 420 height 414
type textarea "h"
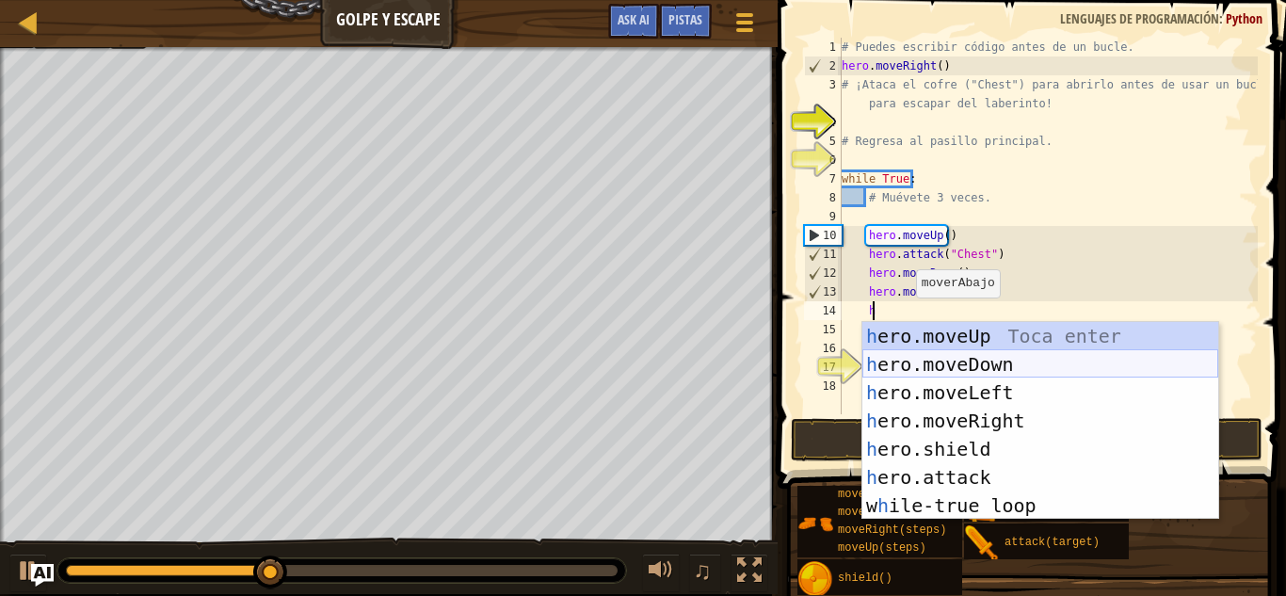
click at [921, 361] on div "h ero.moveUp Toca enter h ero.moveDown Toca enter h ero.moveLeft Toca enter h e…" at bounding box center [1040, 449] width 356 height 254
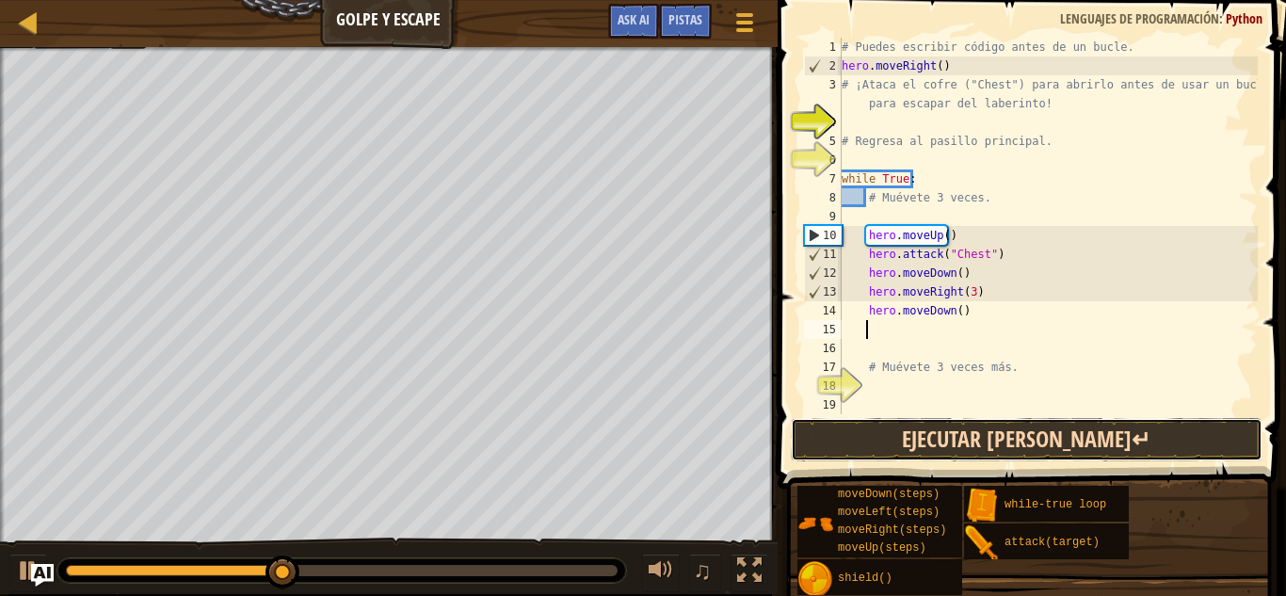
click at [920, 437] on button "Ejecutar ⇧↵" at bounding box center [1027, 439] width 472 height 43
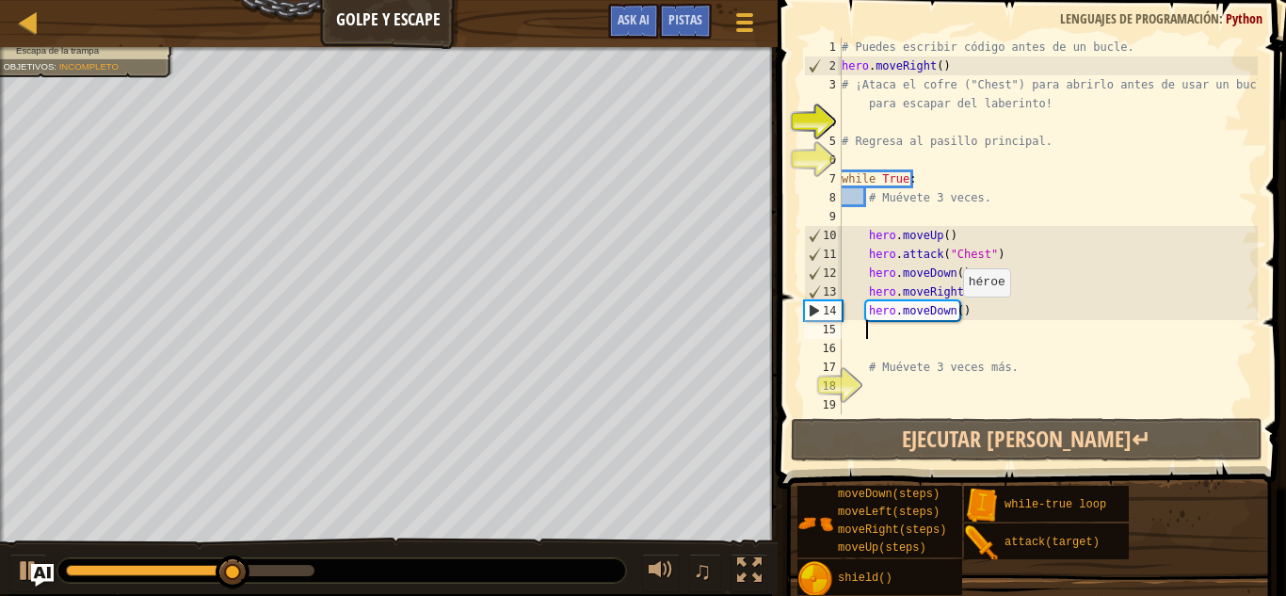
click at [954, 315] on div "# Puedes escribir código antes de un bucle. hero . moveRight ( ) # ¡Ataca el co…" at bounding box center [1048, 245] width 420 height 414
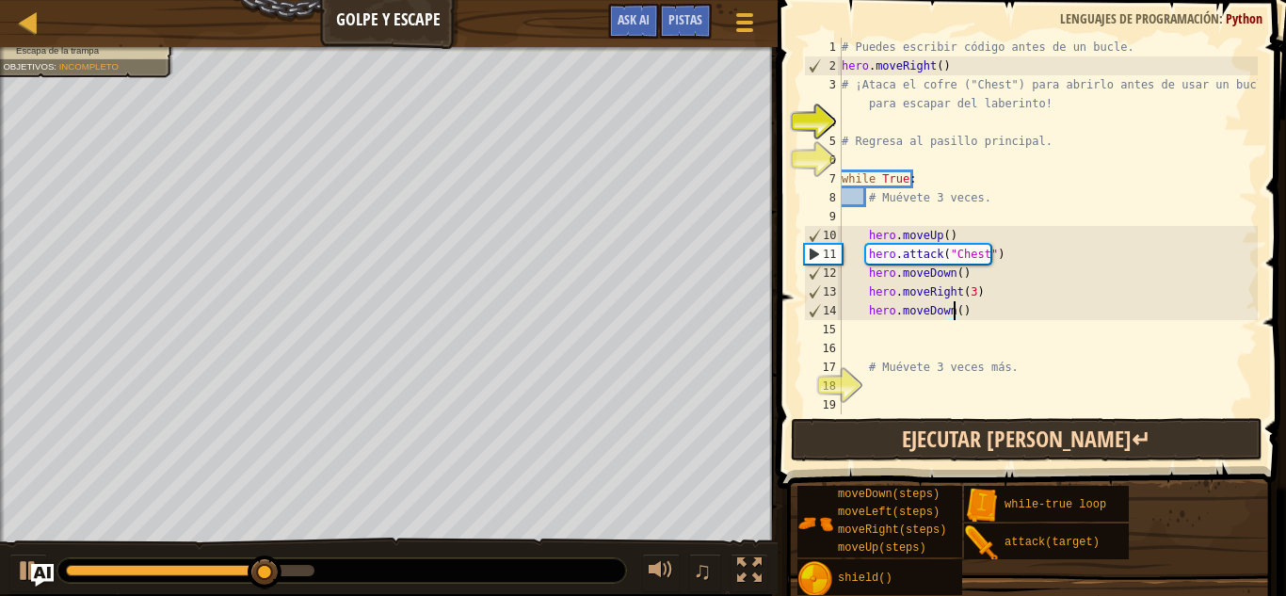
scroll to position [8, 9]
type textarea "hero.moveDown(3)"
click at [931, 432] on button "Ejecutar ⇧↵" at bounding box center [1027, 439] width 472 height 43
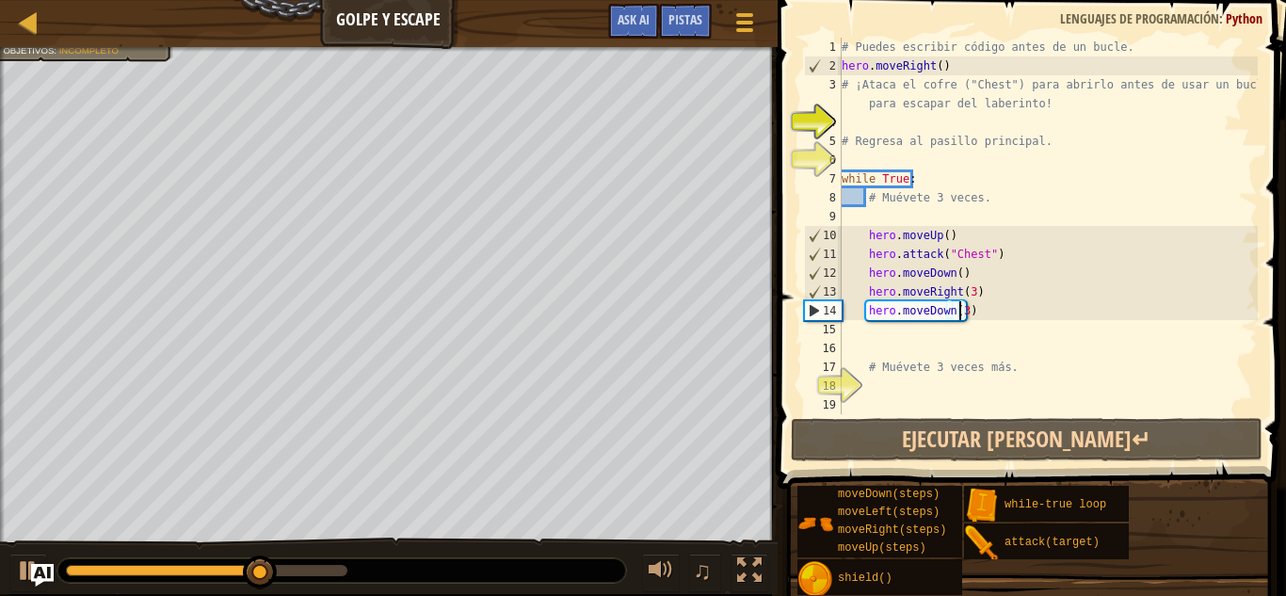
click at [875, 334] on div "# Puedes escribir código antes de un bucle. hero . moveRight ( ) # ¡Ataca el co…" at bounding box center [1048, 245] width 420 height 414
type textarea "h"
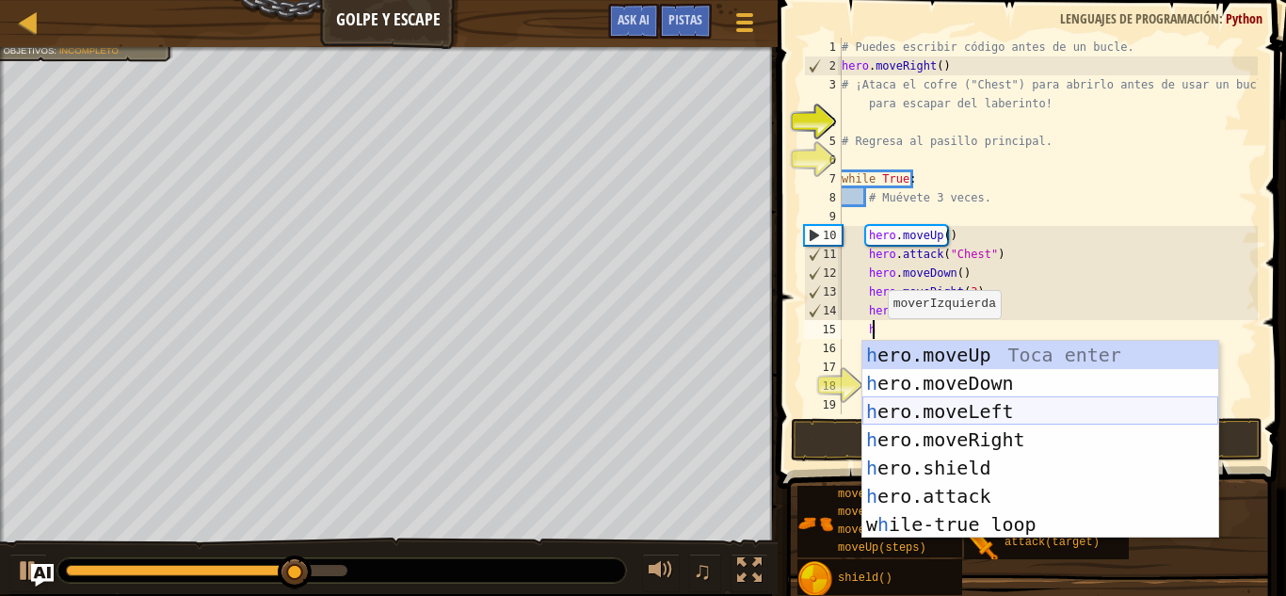
click at [915, 407] on div "h ero.moveUp Toca enter h ero.moveDown Toca enter h ero.moveLeft Toca enter h e…" at bounding box center [1040, 468] width 356 height 254
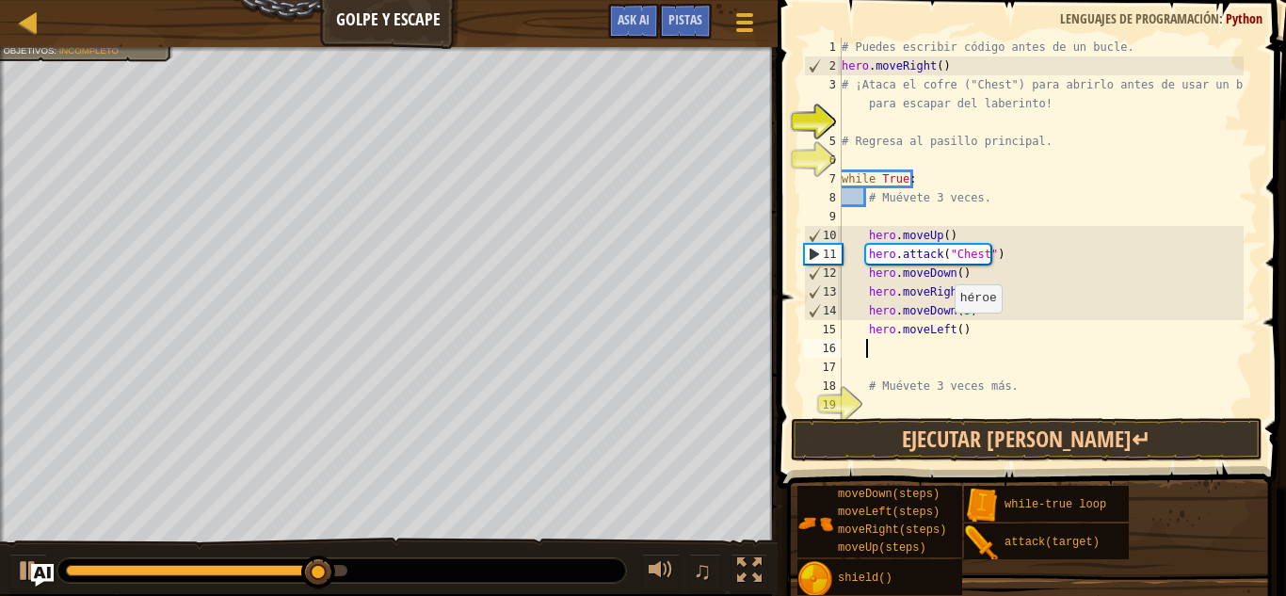
click at [945, 331] on div "# Puedes escribir código antes de un bucle. hero . moveRight ( ) # ¡Ataca el co…" at bounding box center [1041, 245] width 406 height 414
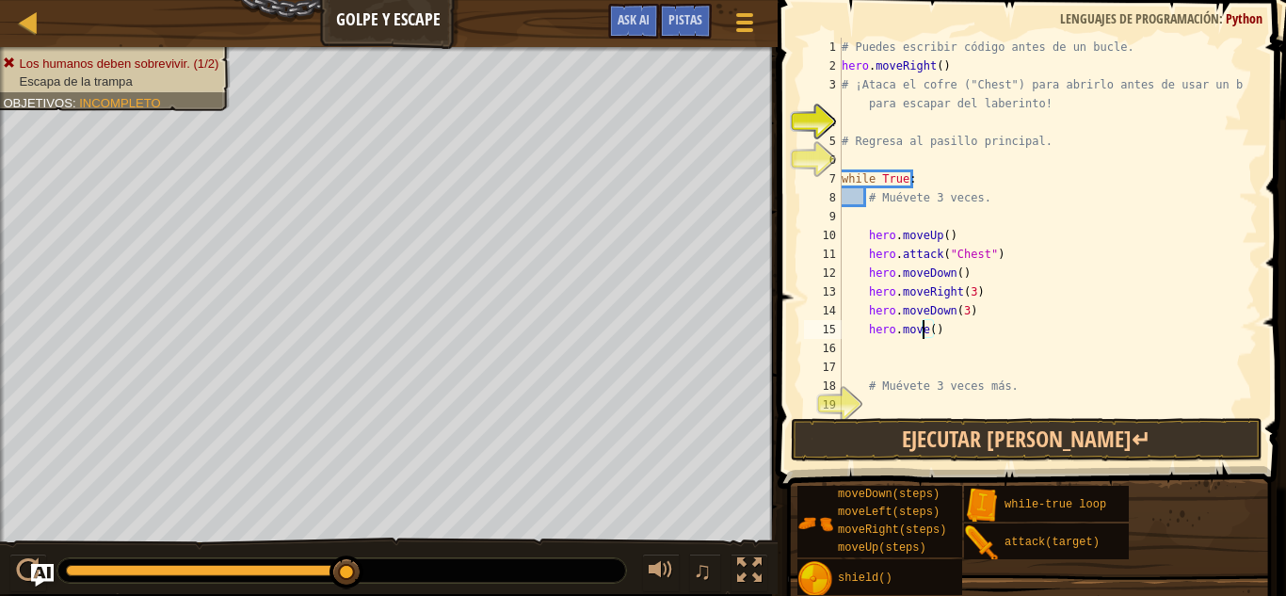
scroll to position [8, 7]
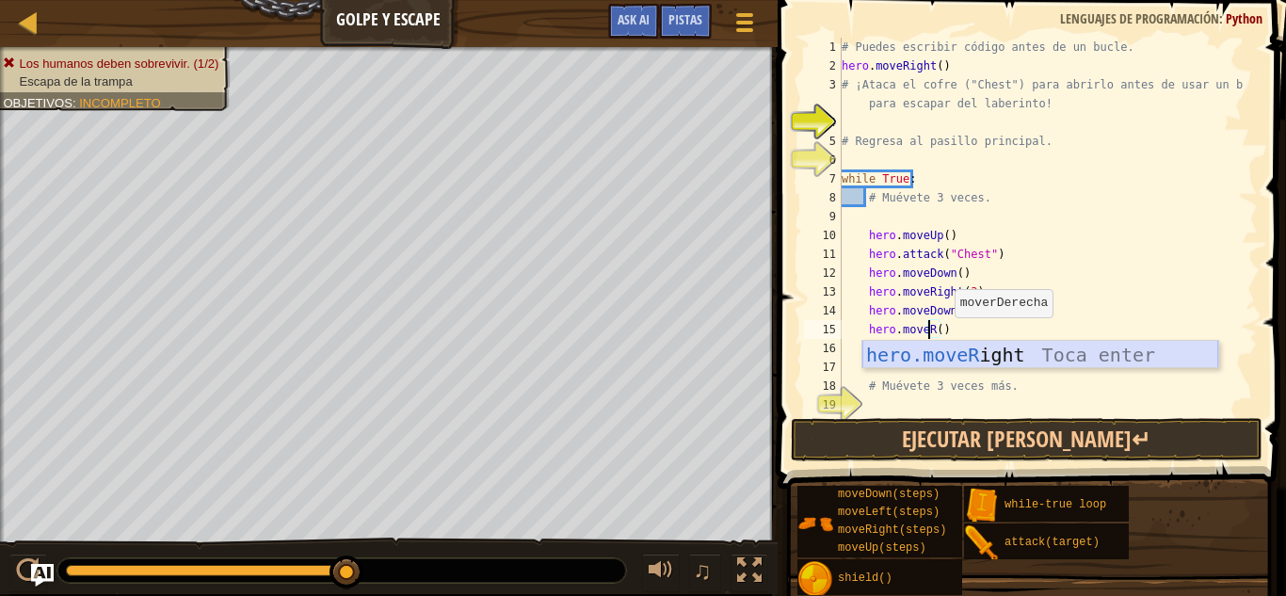
click at [938, 362] on div "hero.moveR ight Toca enter" at bounding box center [1040, 383] width 356 height 85
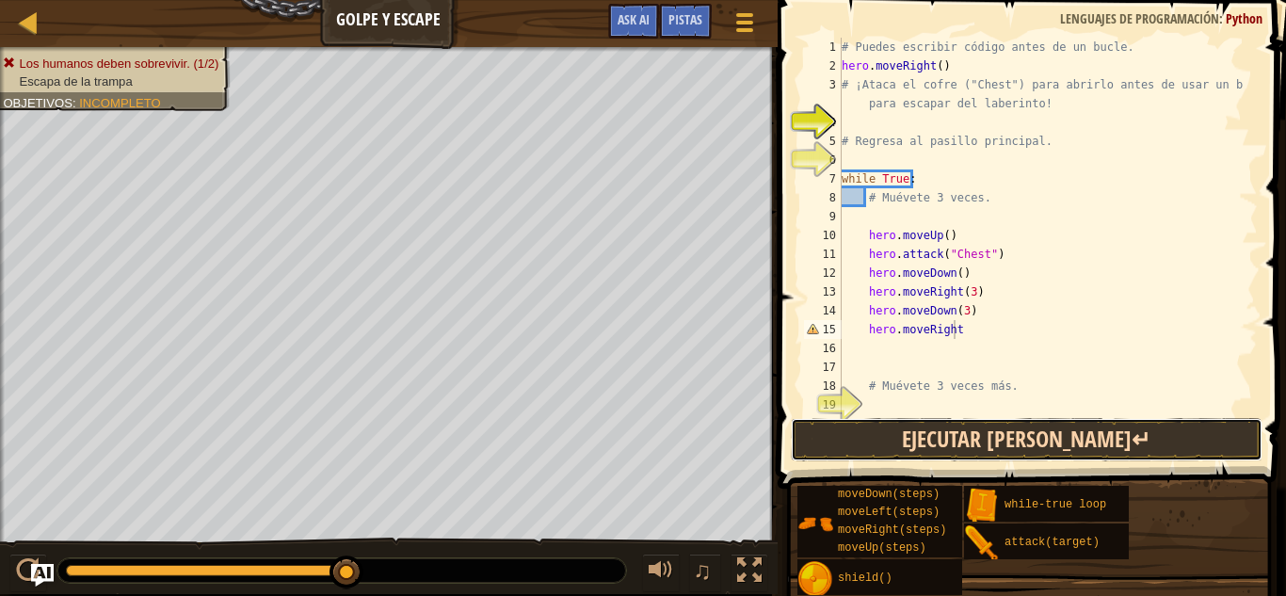
click at [936, 433] on button "Ejecutar ⇧↵" at bounding box center [1027, 439] width 472 height 43
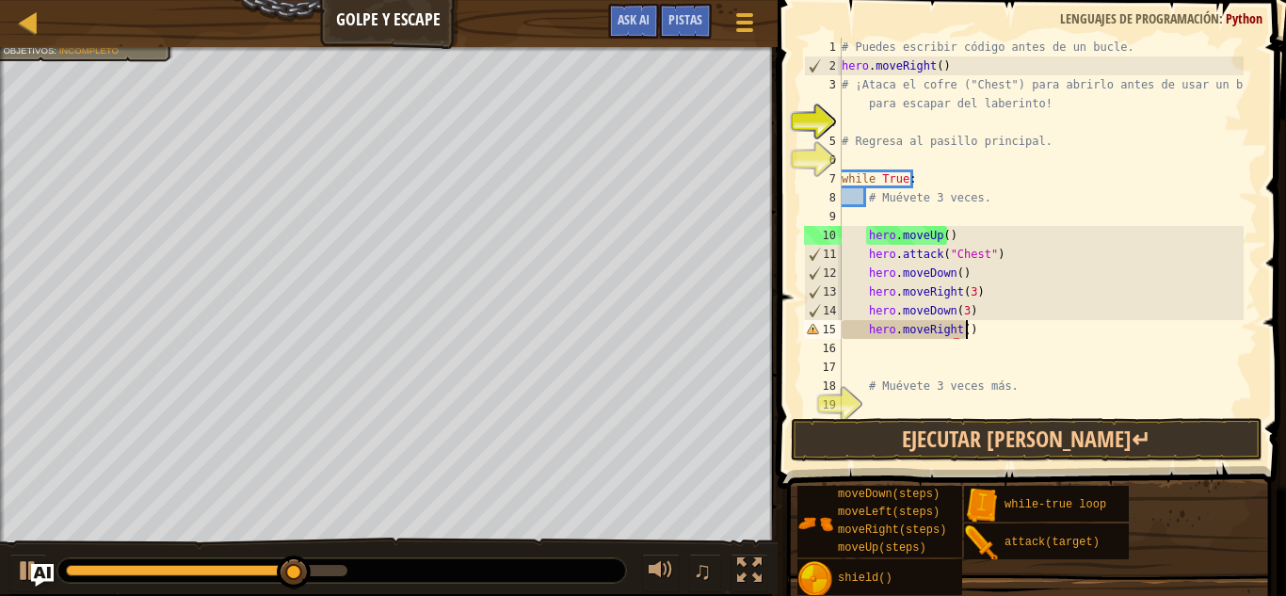
scroll to position [8, 9]
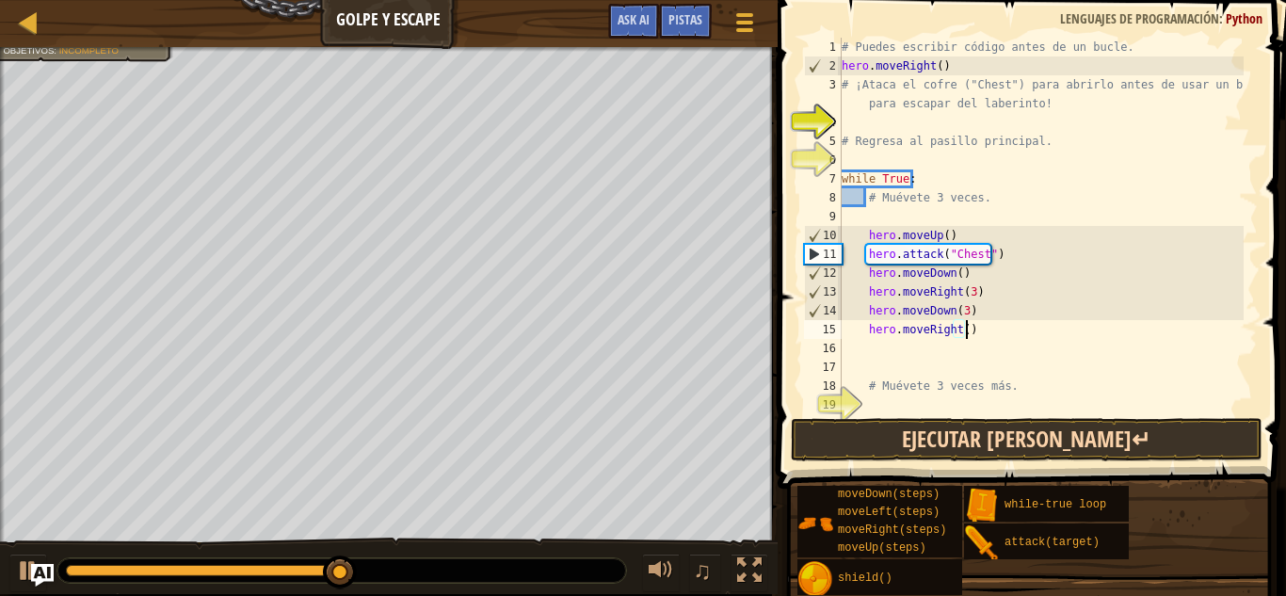
type textarea "hero.moveRight()"
drag, startPoint x: 990, startPoint y: 428, endPoint x: 901, endPoint y: 271, distance: 180.9
click at [985, 414] on div "hero.moveRight() 1 2 3 4 5 6 7 8 9 10 11 12 13 14 15 16 17 18 19 20 # Puedes es…" at bounding box center [1029, 281] width 514 height 544
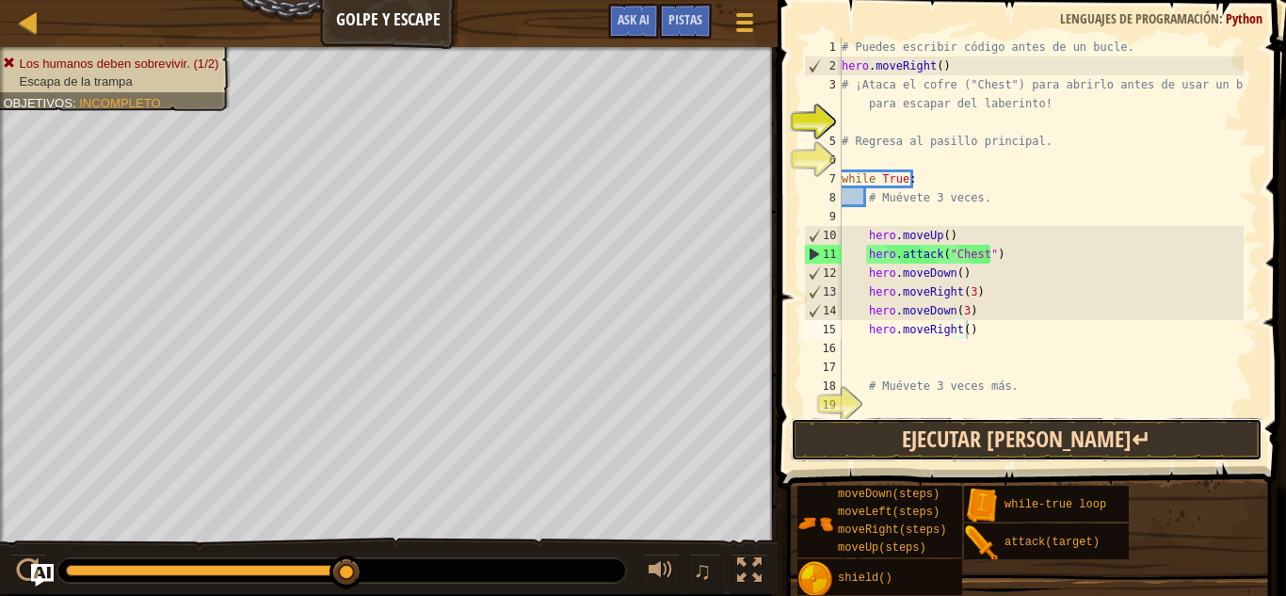
click at [884, 432] on button "Ejecutar ⇧↵" at bounding box center [1027, 439] width 472 height 43
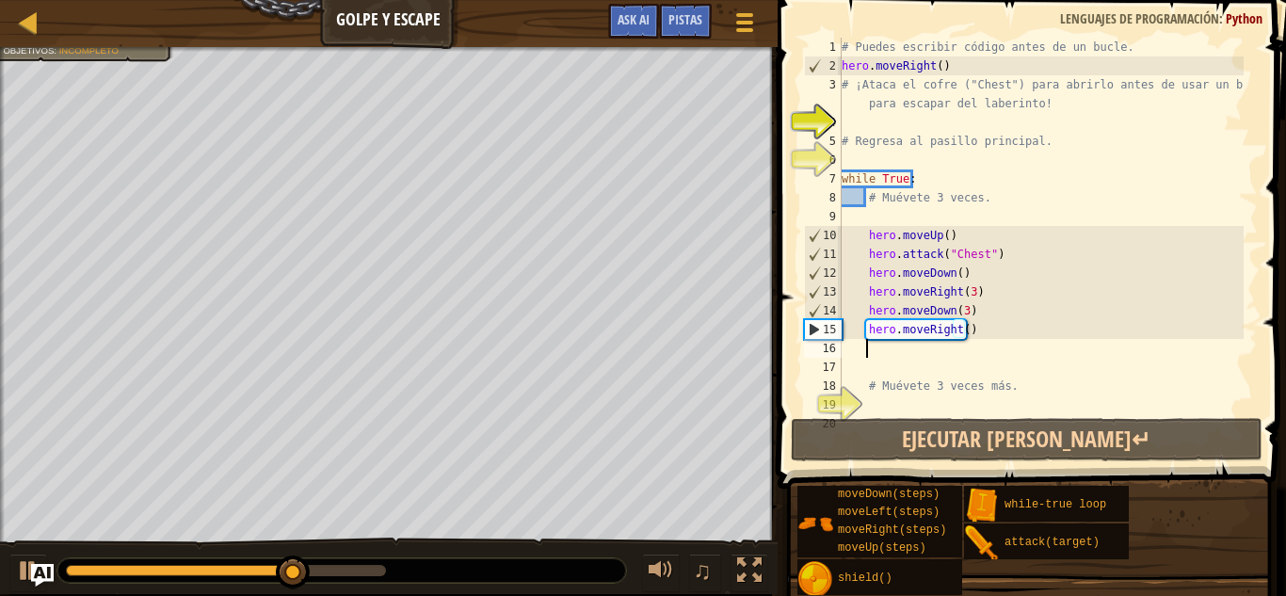
click at [865, 355] on div "# Puedes escribir código antes de un bucle. hero . moveRight ( ) # ¡Ataca el co…" at bounding box center [1041, 245] width 406 height 414
